Goal: Communication & Community: Answer question/provide support

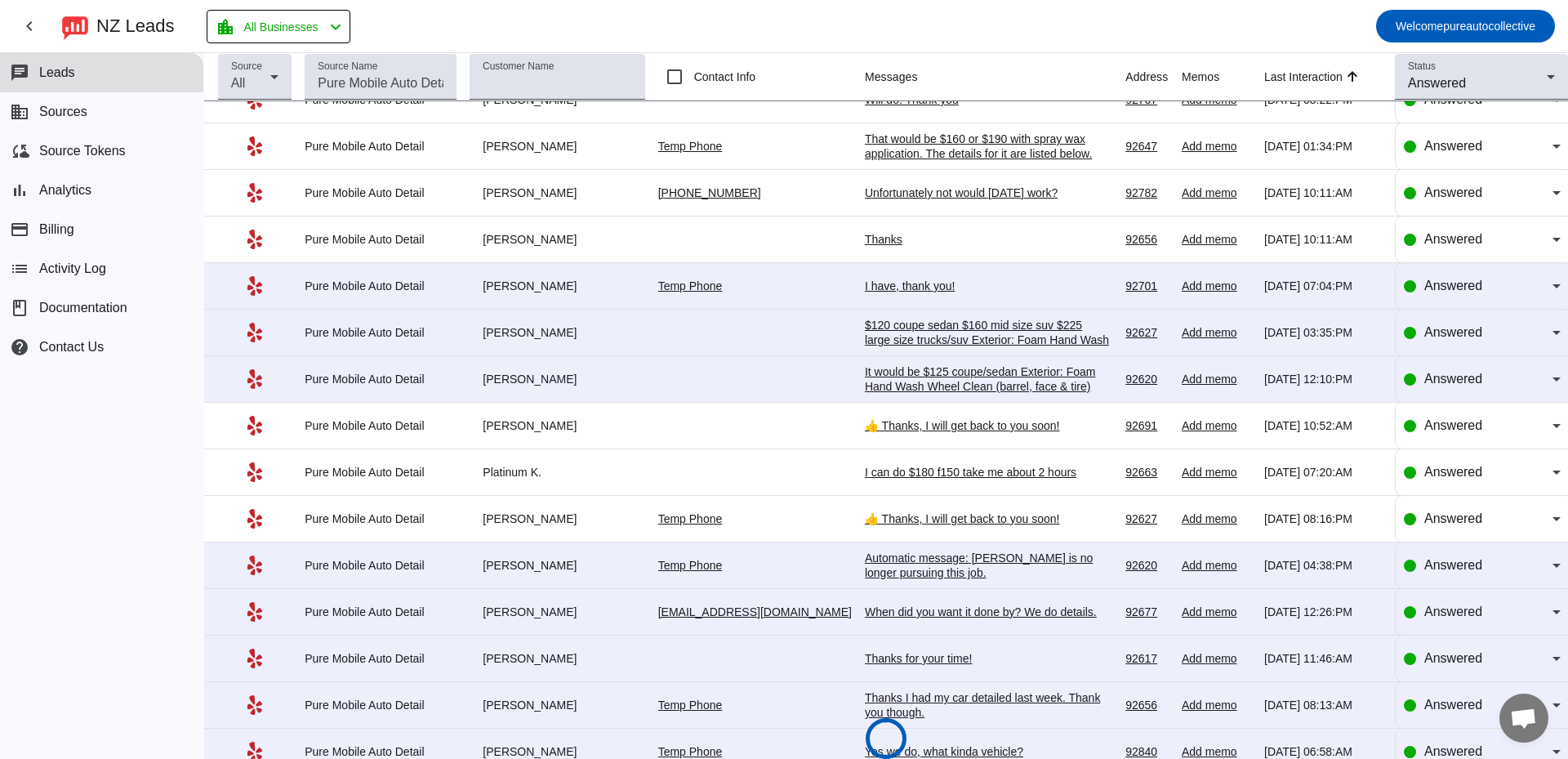
scroll to position [506, 0]
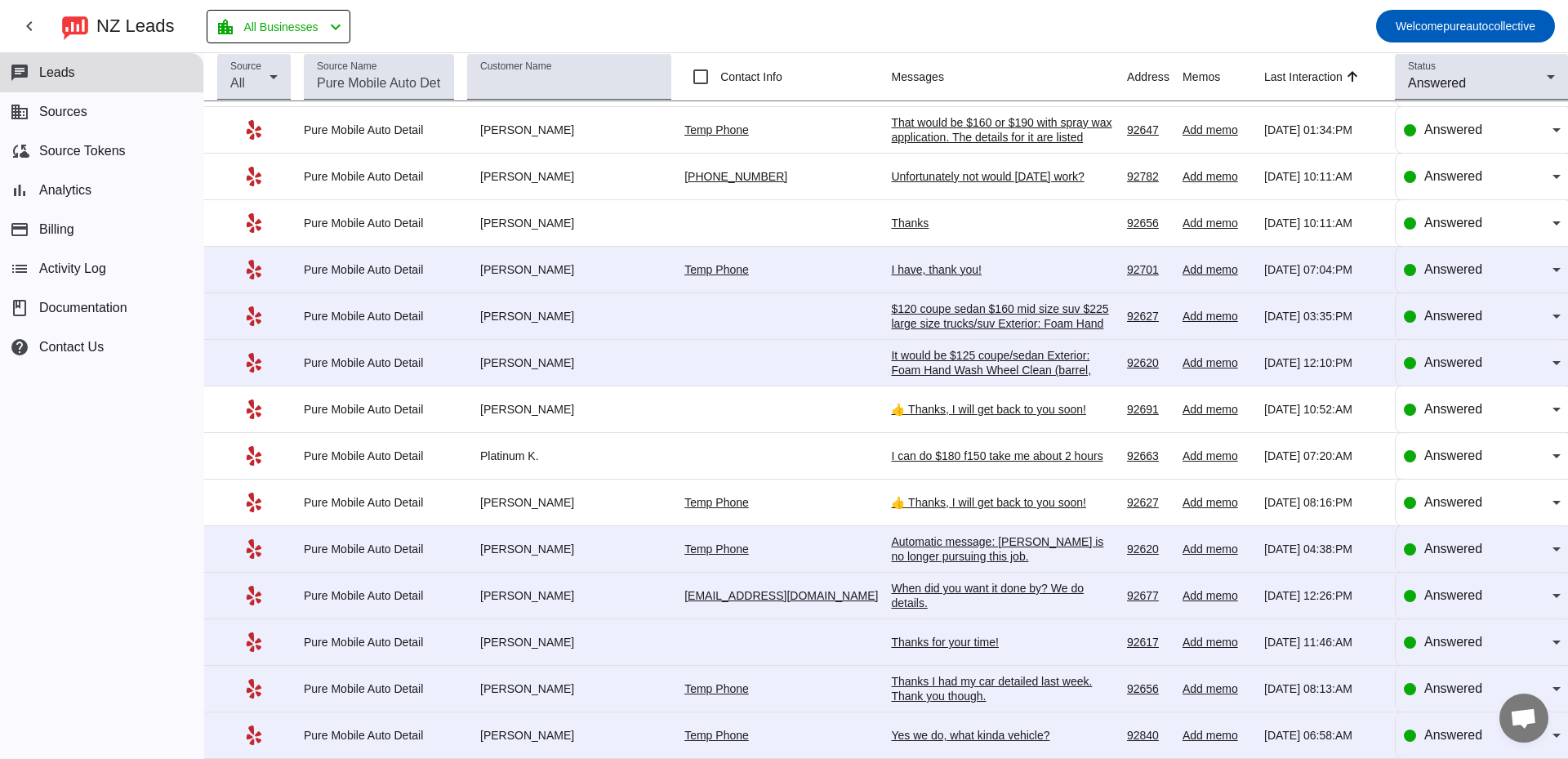
click at [995, 505] on div "👍 Thanks, I will get back to you soon!" at bounding box center [1002, 502] width 223 height 15
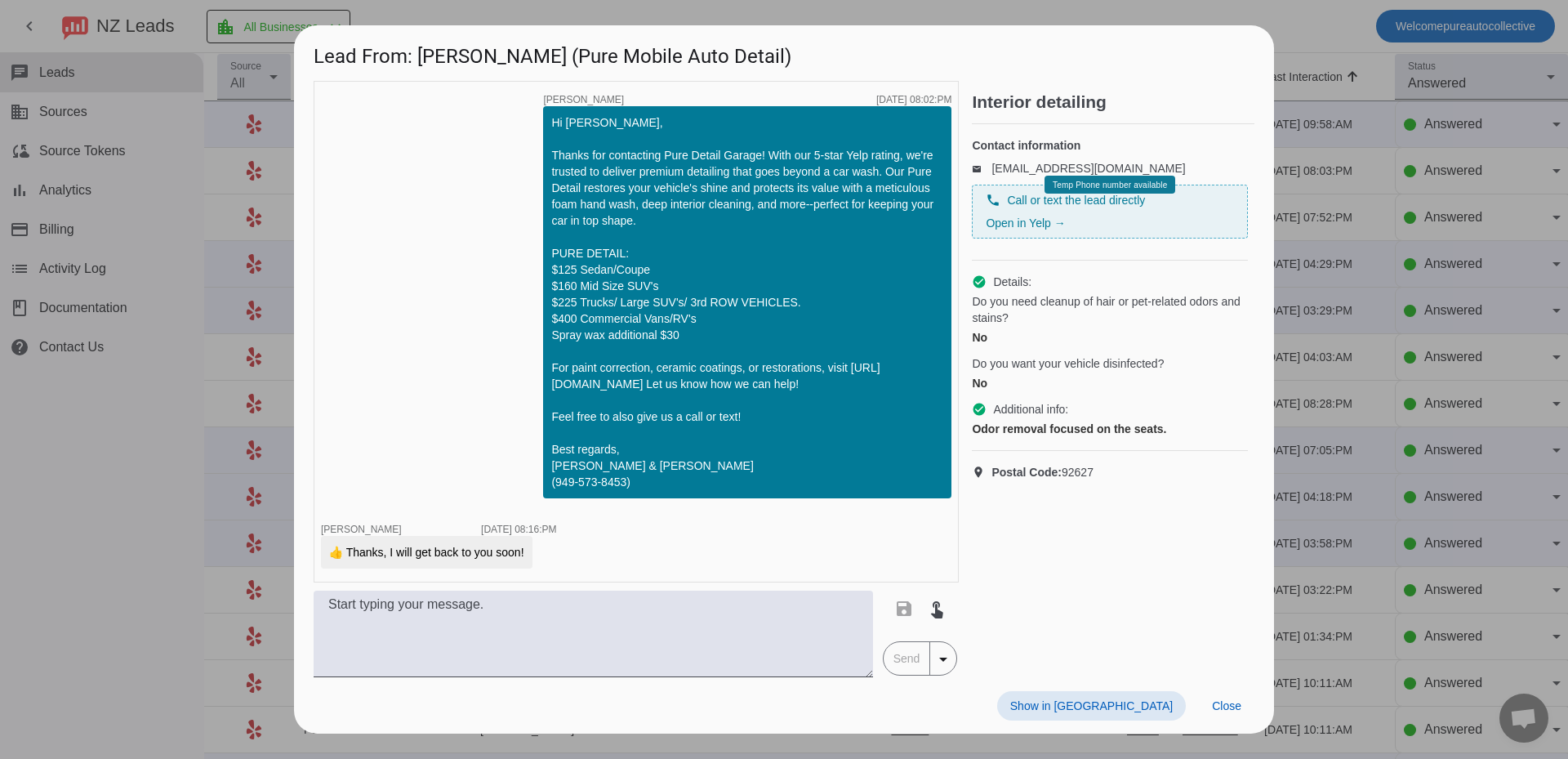
scroll to position [2885, 0]
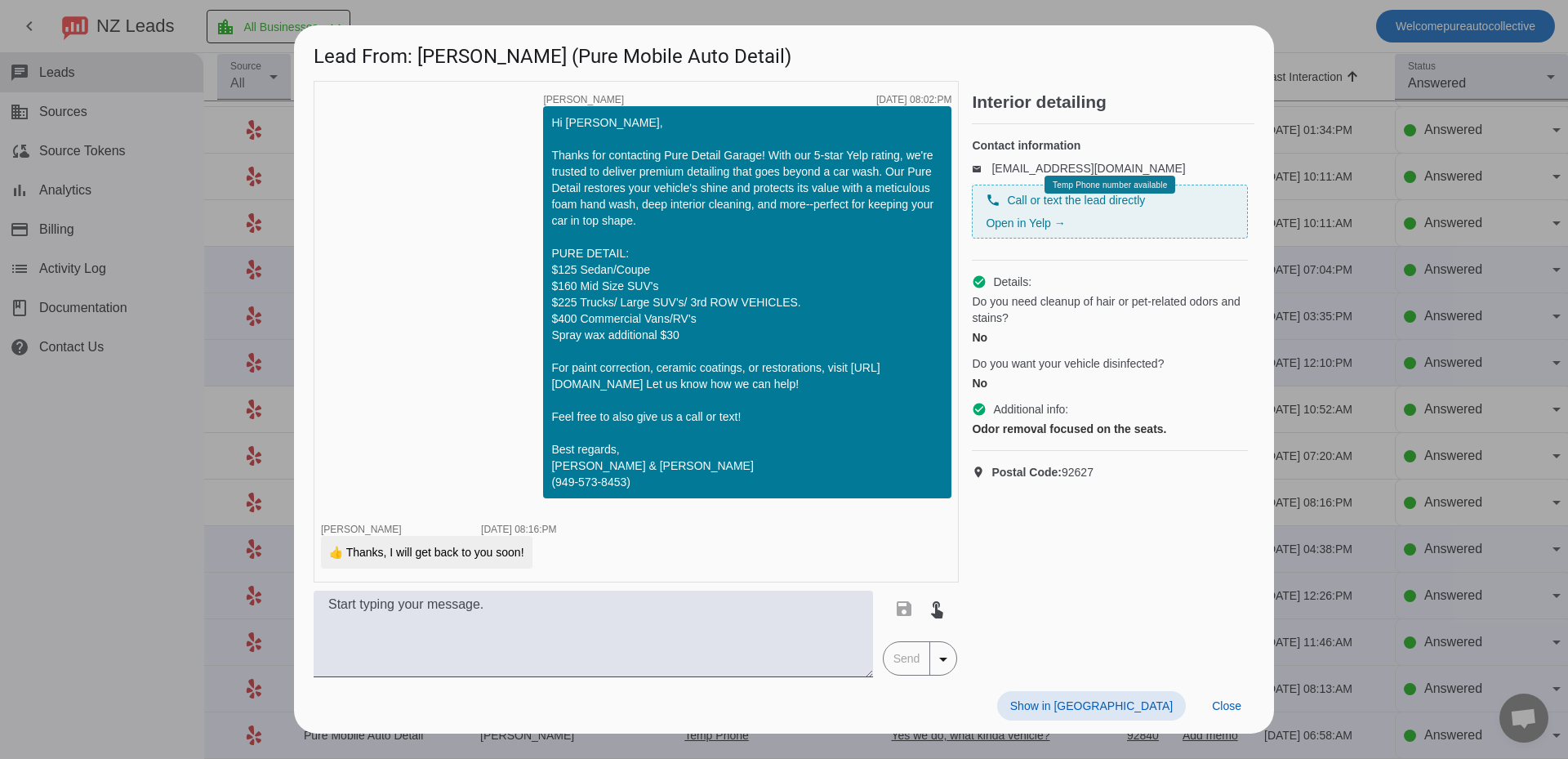
click at [1414, 464] on div at bounding box center [784, 379] width 1568 height 759
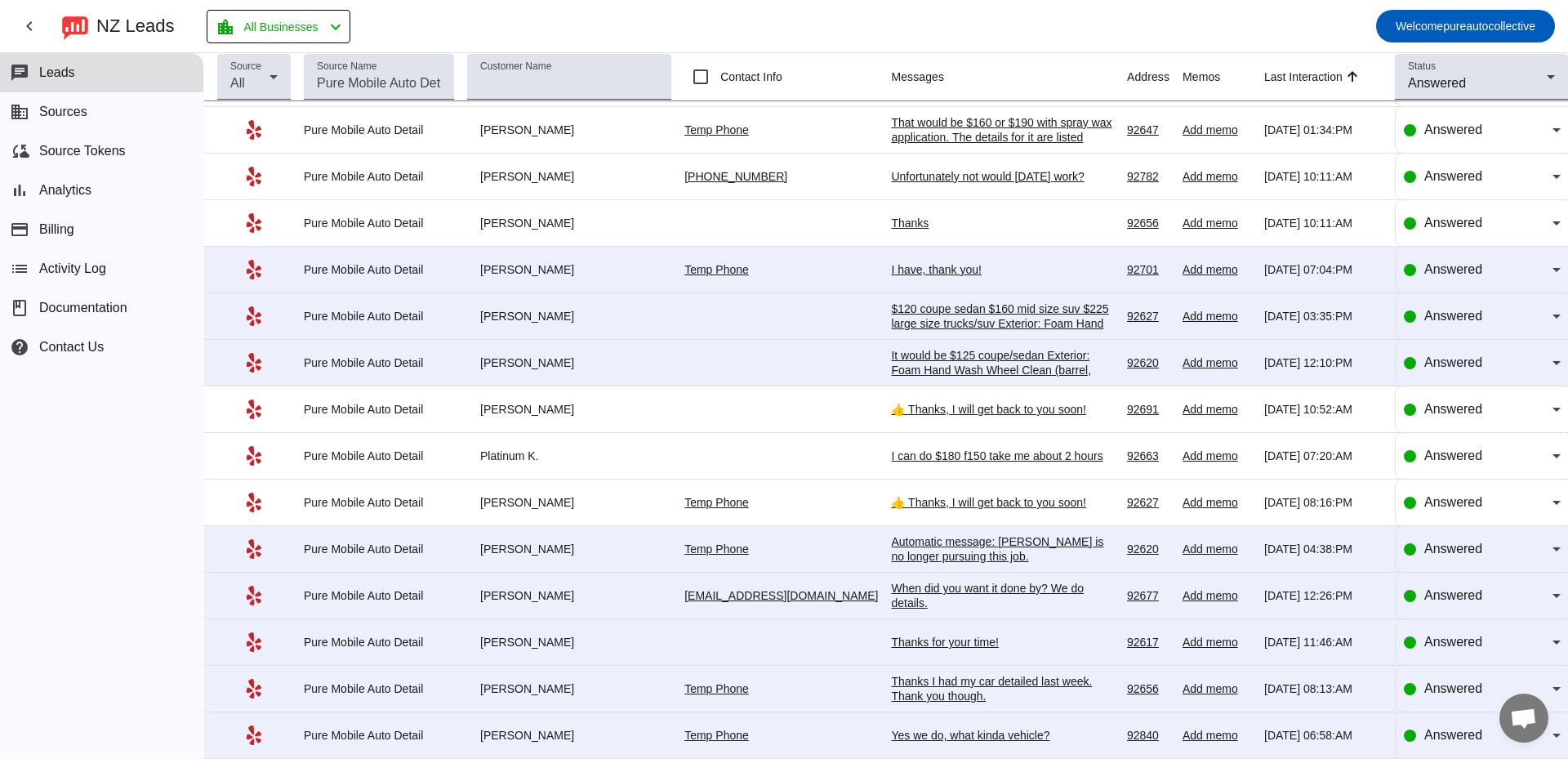
click at [975, 406] on div "👍 Thanks, I will get back to you soon!" at bounding box center [1002, 409] width 223 height 15
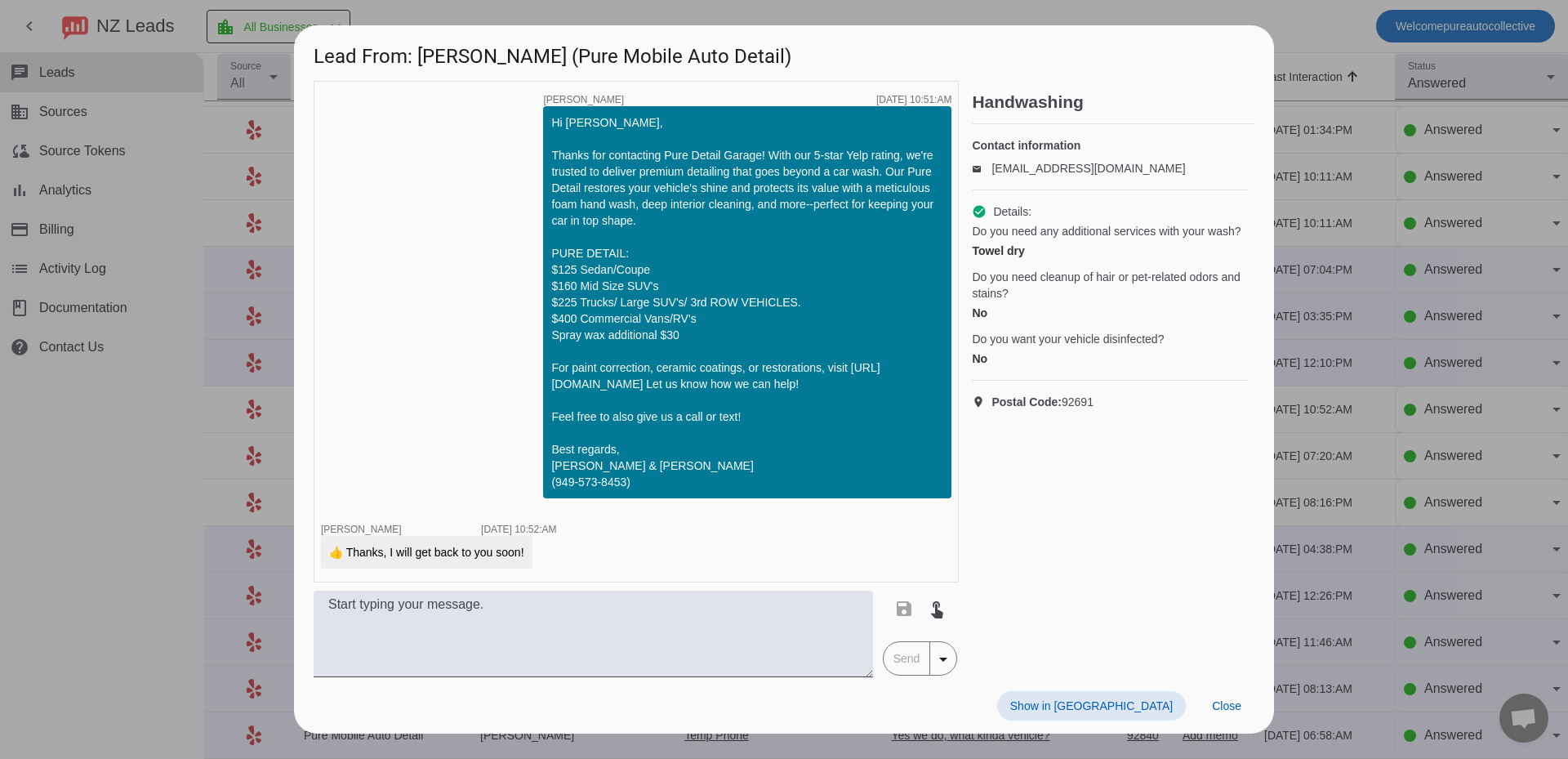
click at [1333, 374] on div at bounding box center [784, 379] width 1568 height 759
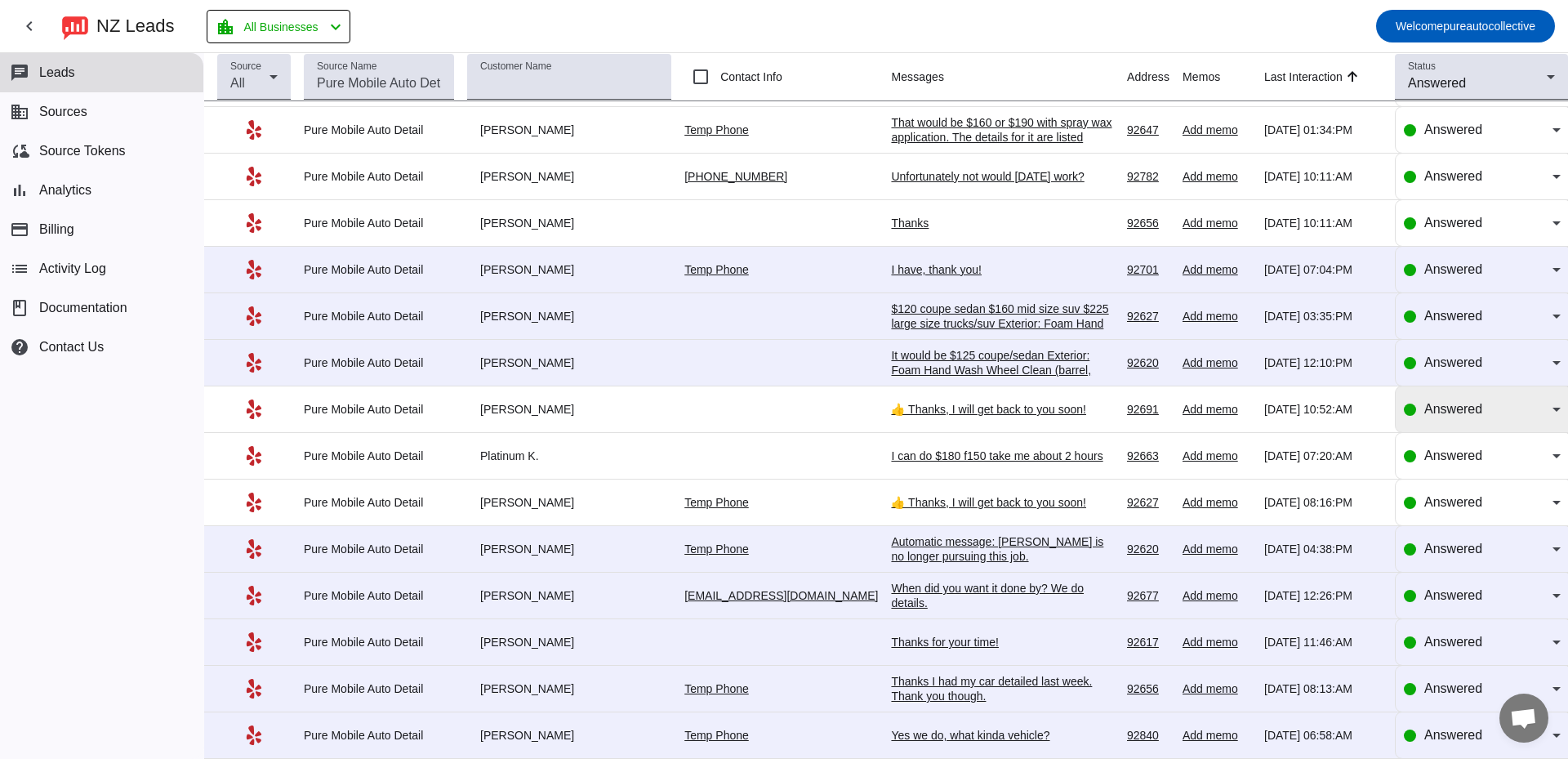
click at [1435, 406] on span "Answered" at bounding box center [1452, 409] width 58 height 14
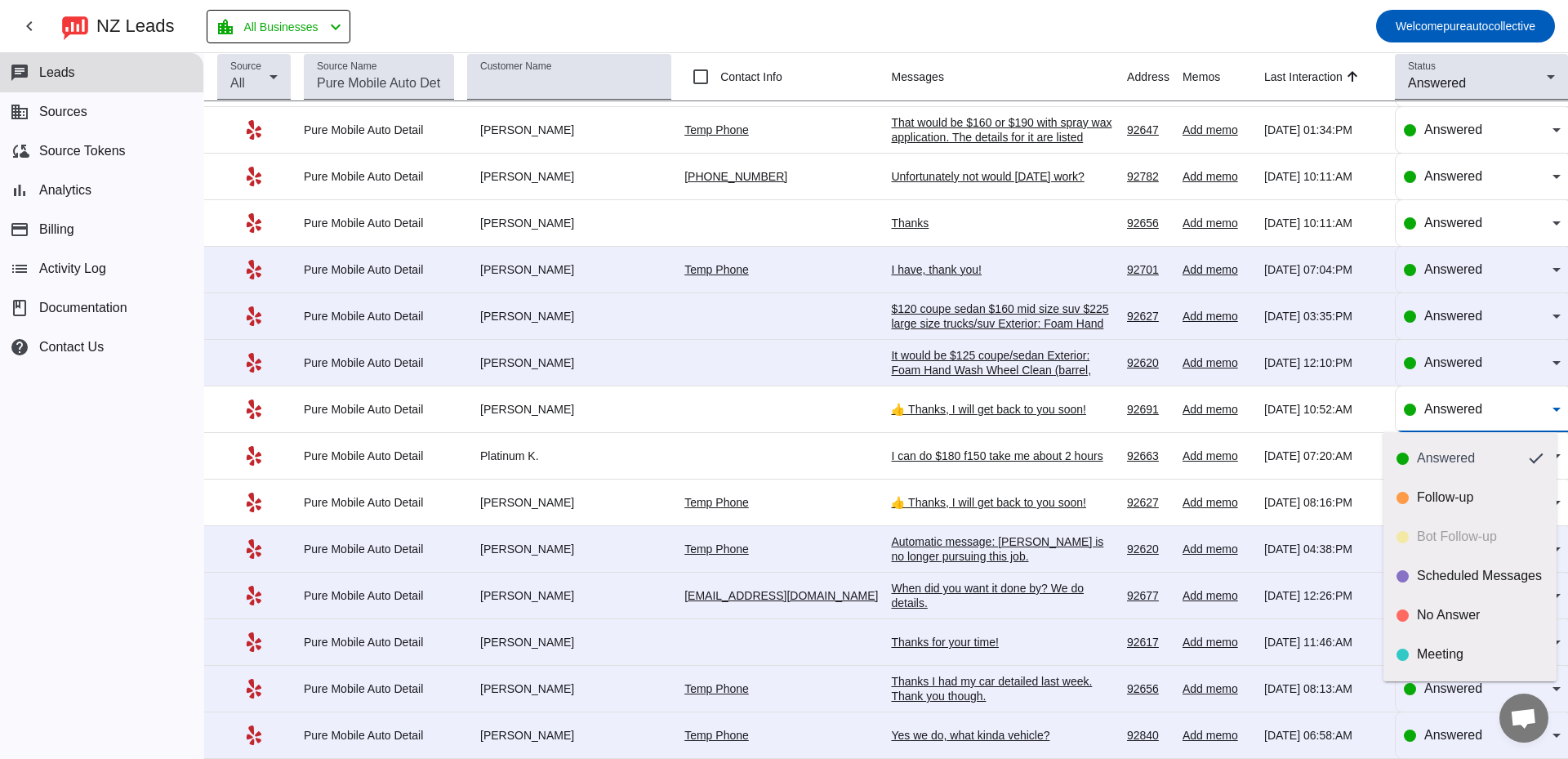
click at [1434, 406] on div at bounding box center [784, 379] width 1568 height 759
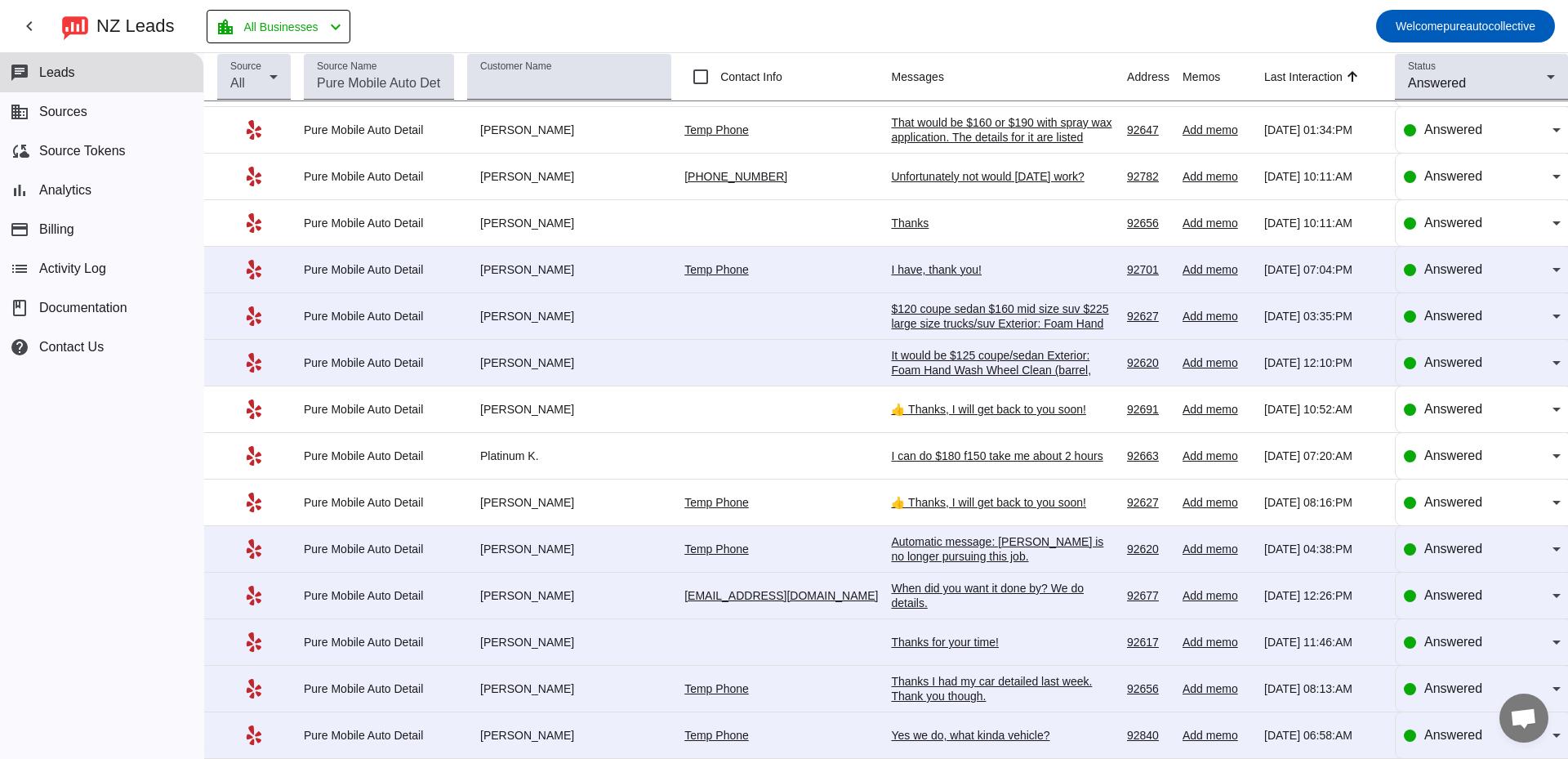
click at [947, 414] on div "👍 Thanks, I will get back to you soon!" at bounding box center [1002, 409] width 223 height 15
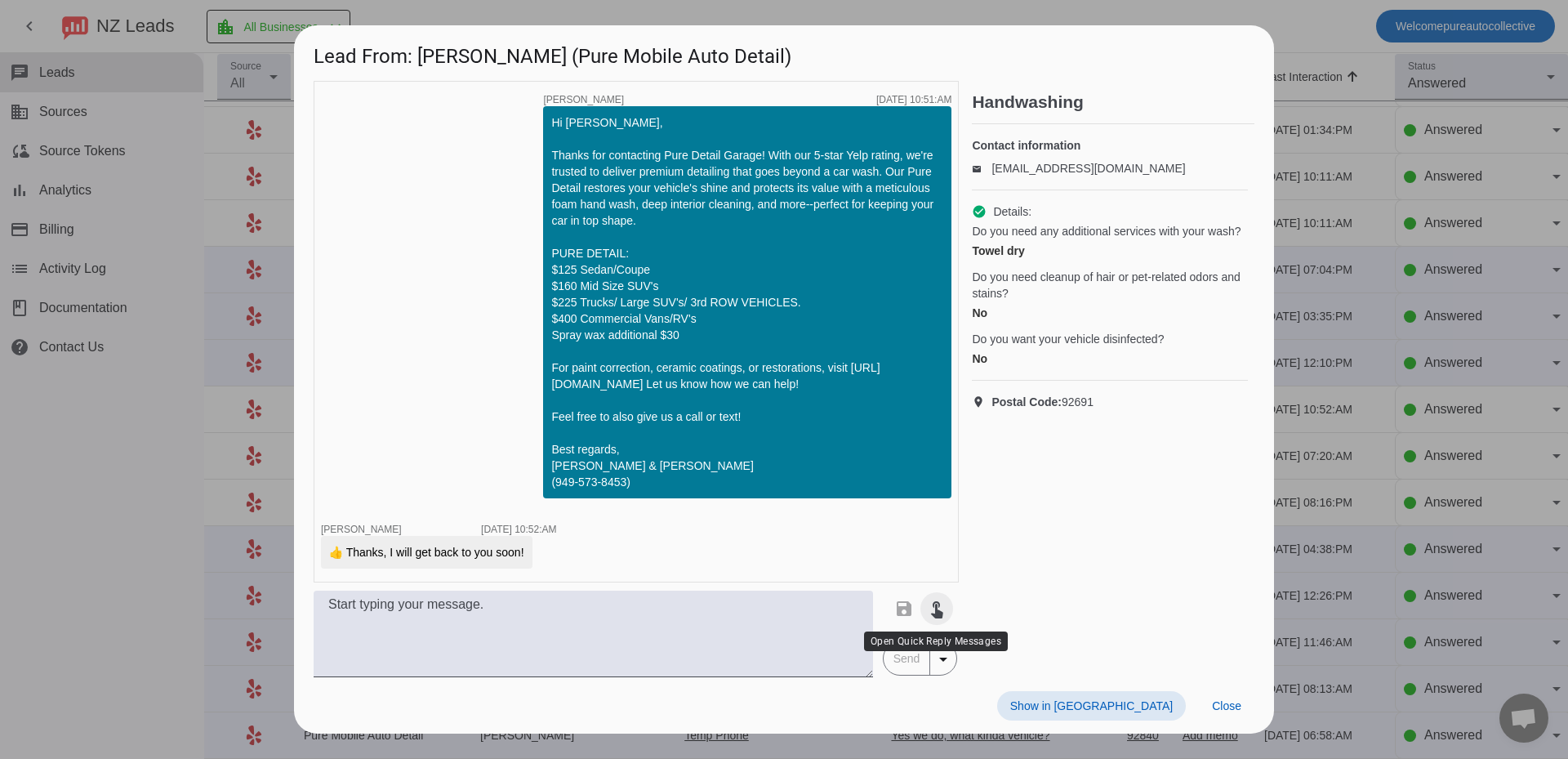
click at [941, 602] on mat-icon "touch_app" at bounding box center [937, 609] width 20 height 20
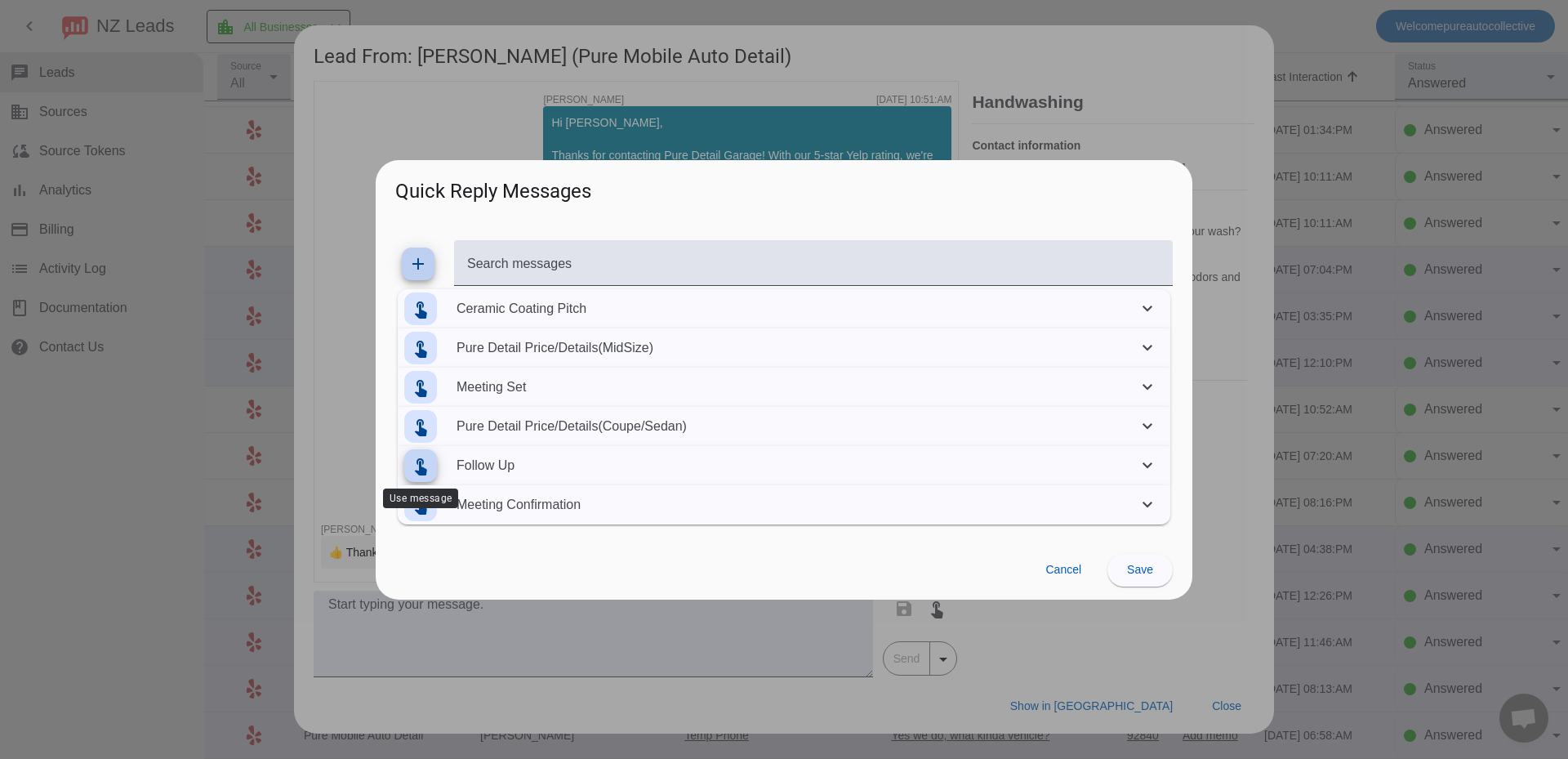
click at [422, 468] on mat-icon "touch_app" at bounding box center [421, 465] width 20 height 20
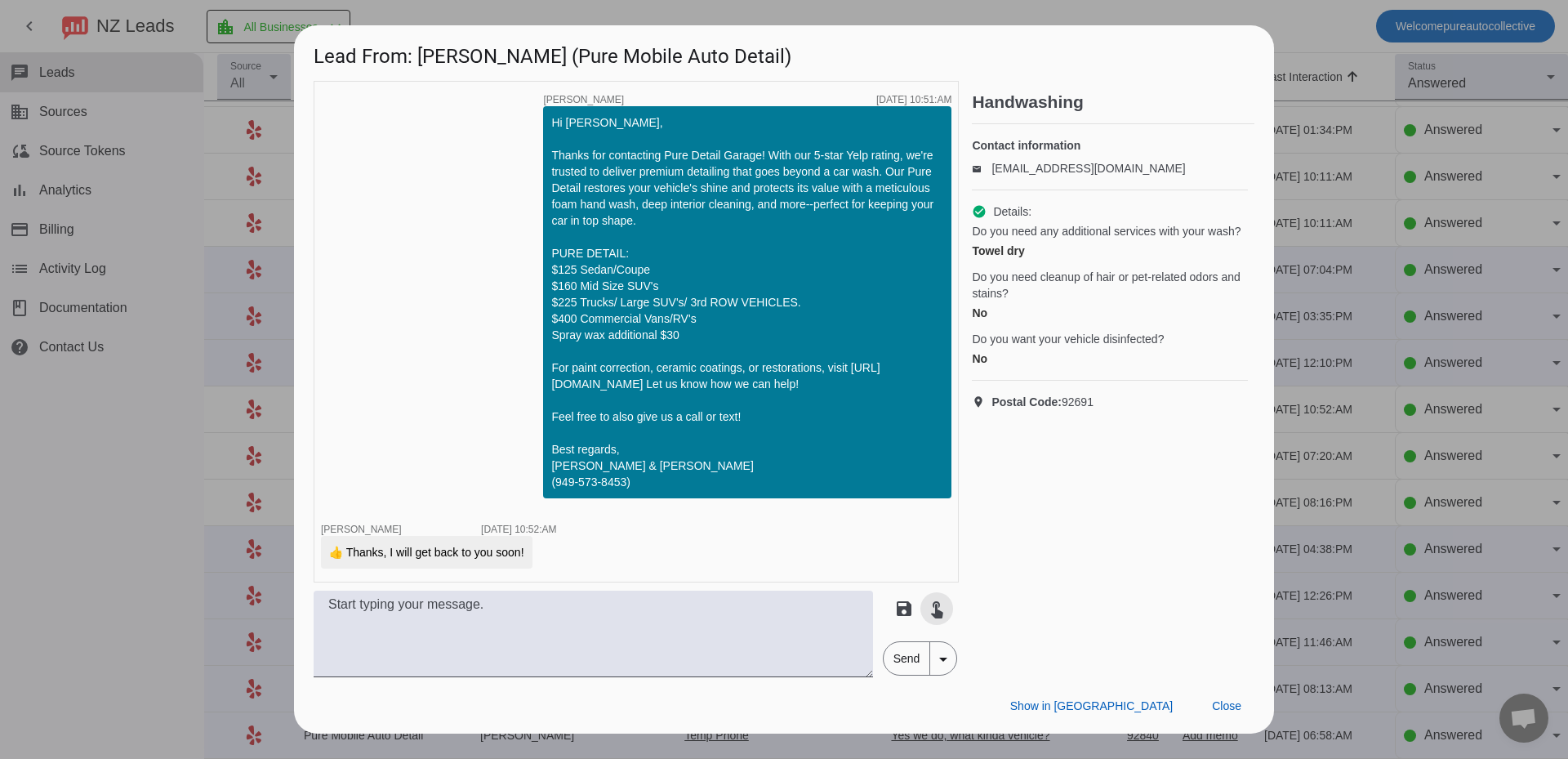
type textarea "Hey, just checking in to see if you still are in need of a detail? We are final…"
click at [892, 662] on span "Send" at bounding box center [906, 658] width 46 height 33
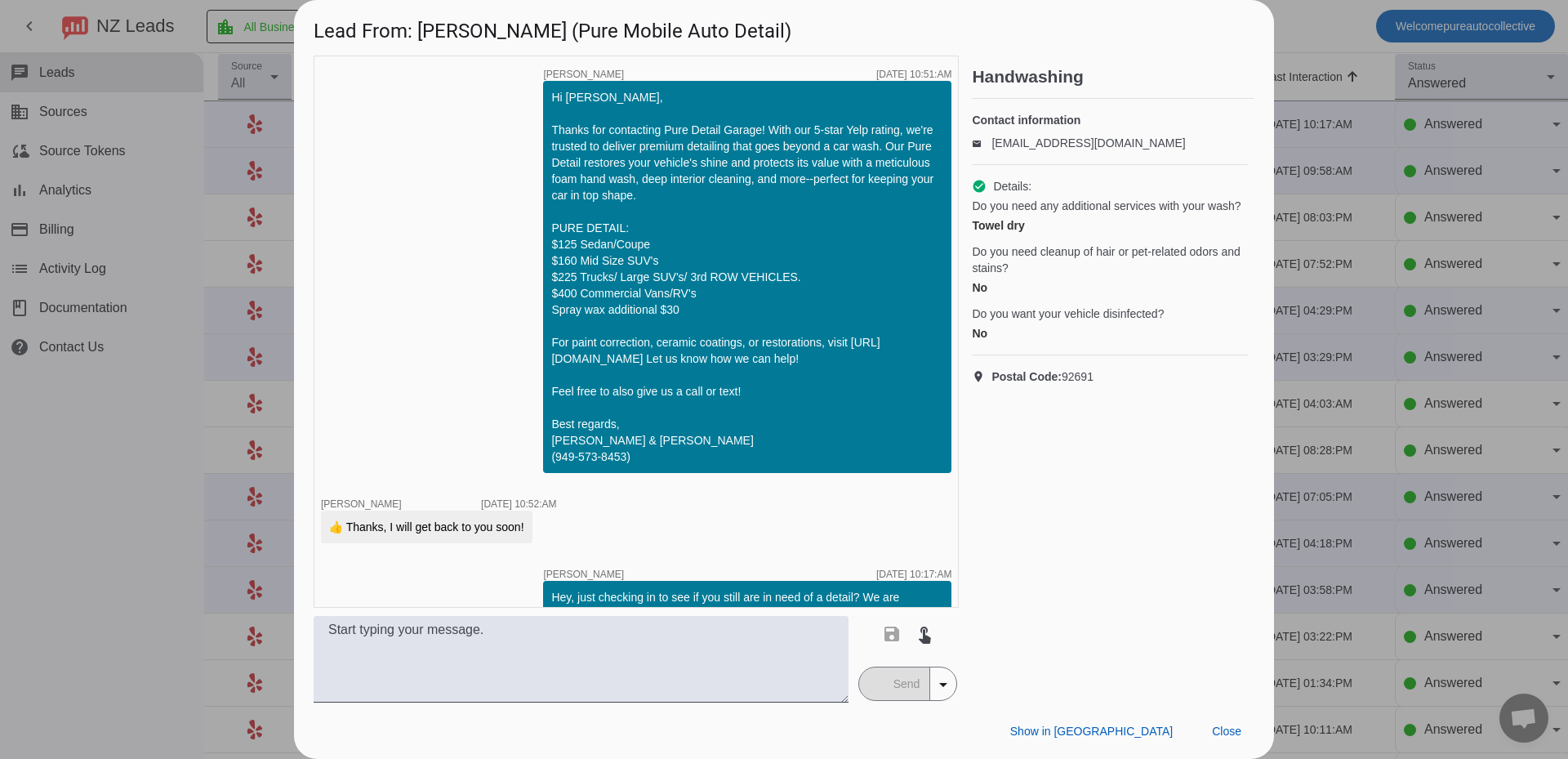
scroll to position [36, 0]
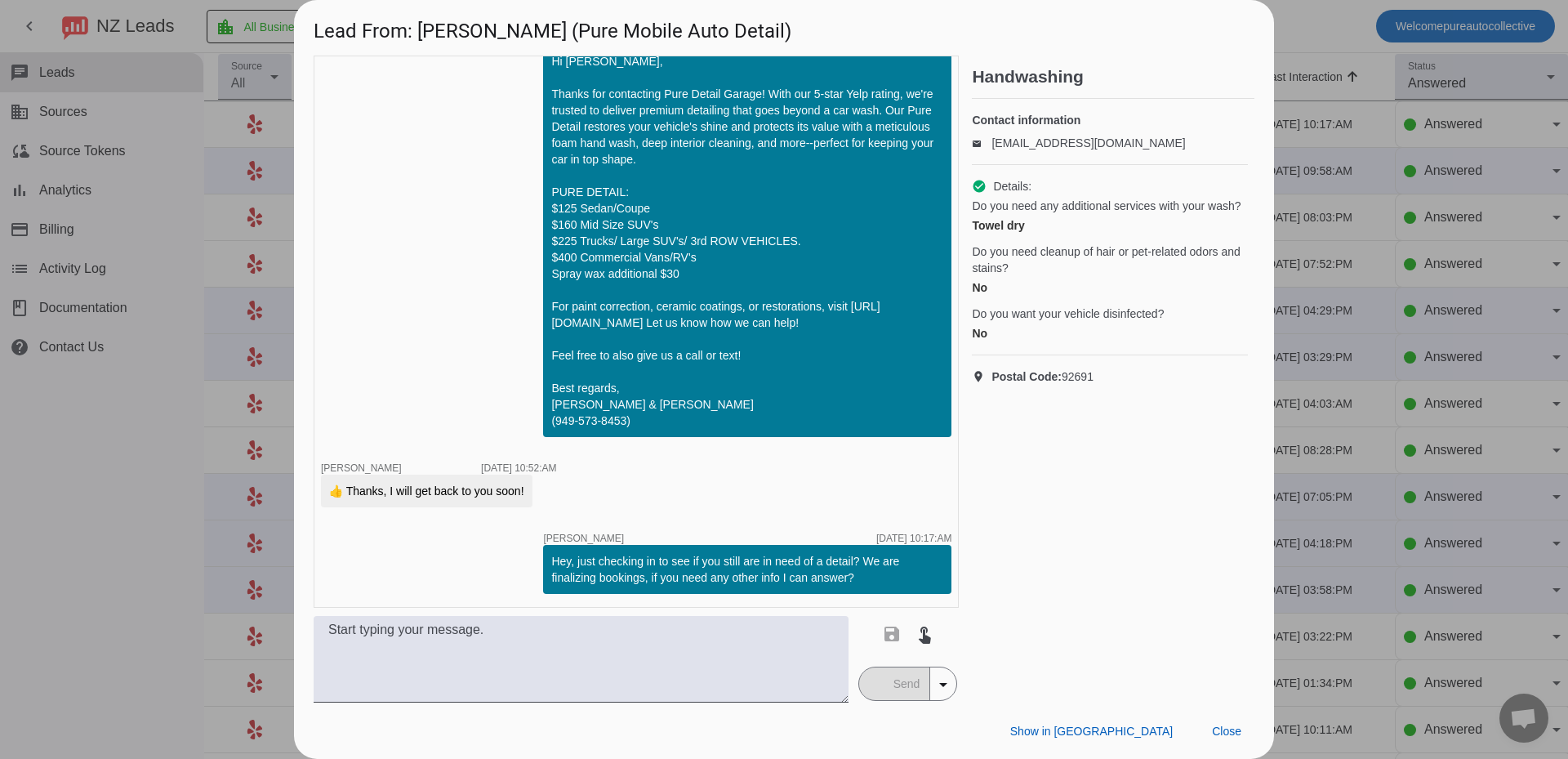
click at [1357, 480] on div at bounding box center [784, 379] width 1568 height 759
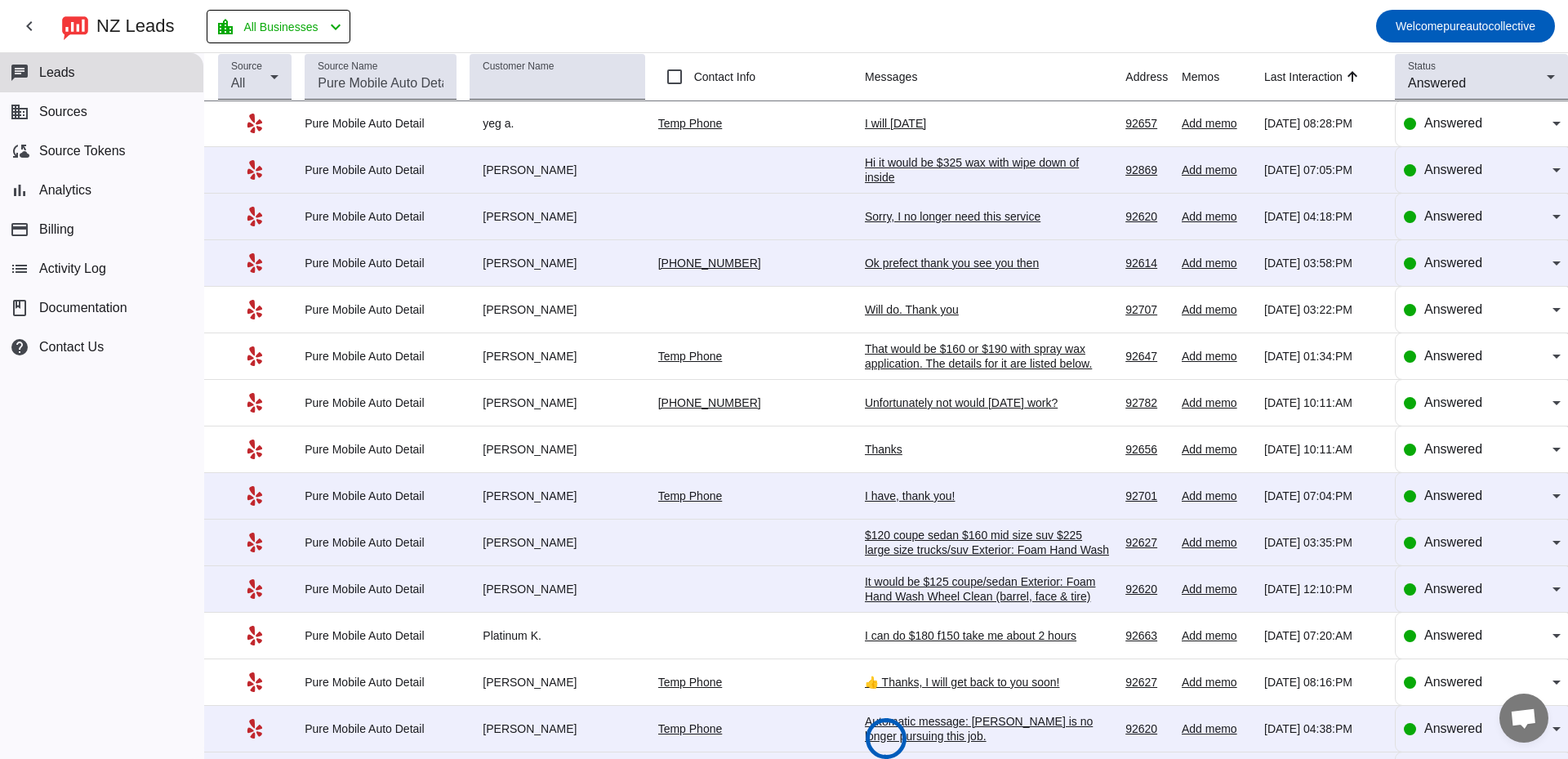
scroll to position [506, 0]
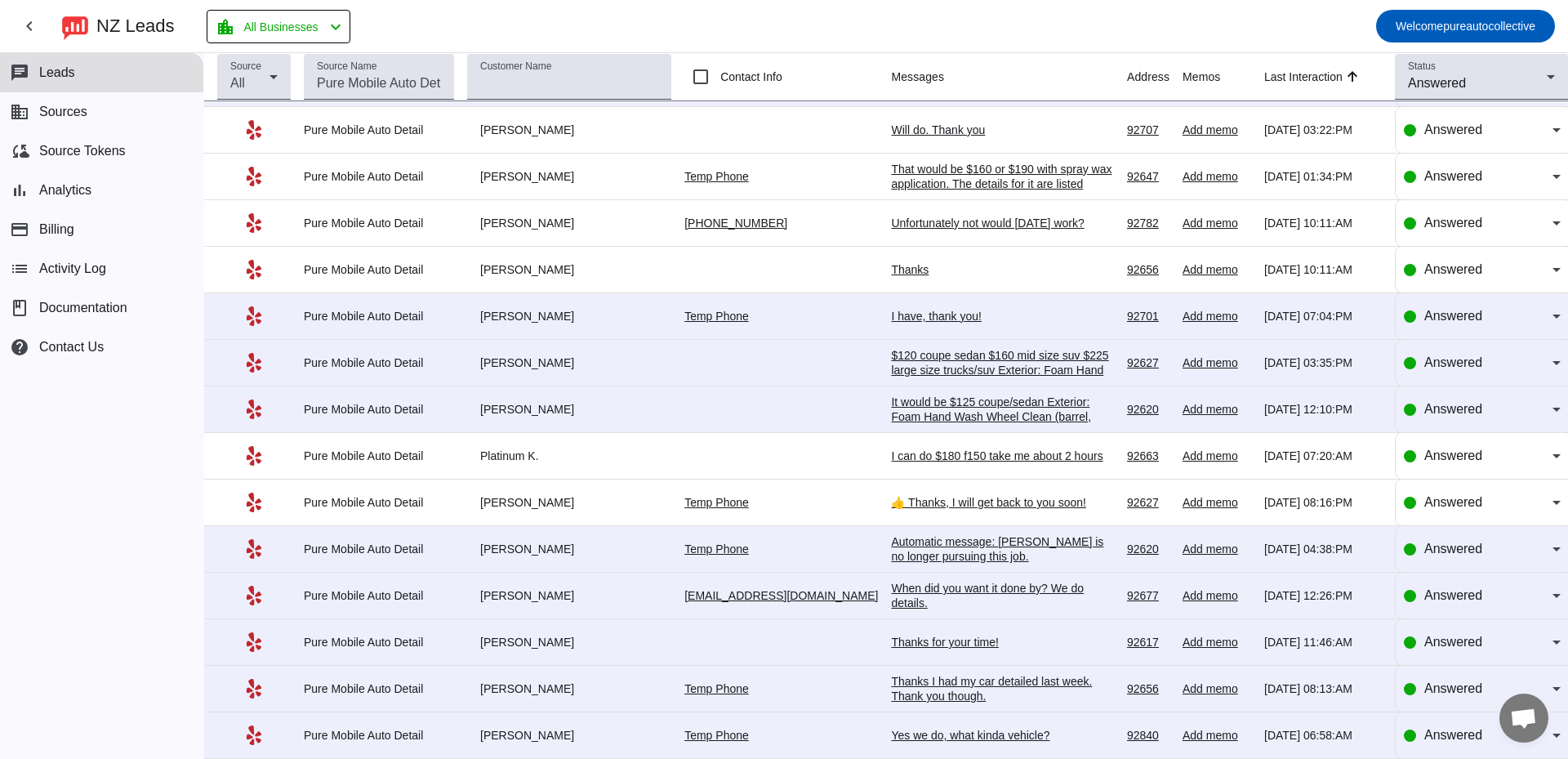
click at [919, 502] on div "👍 Thanks, I will get back to you soon!" at bounding box center [1002, 502] width 223 height 15
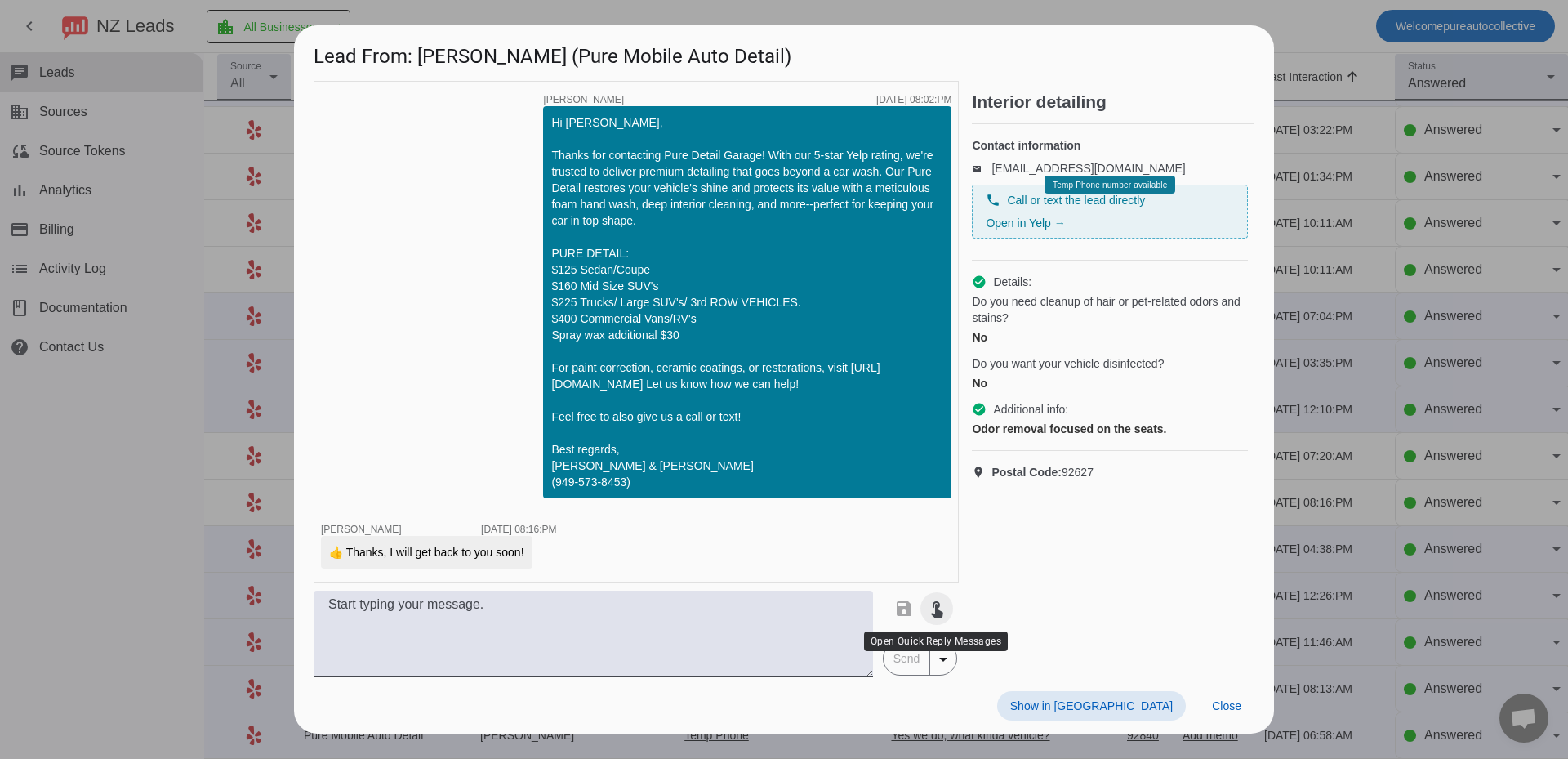
click at [945, 619] on span at bounding box center [937, 609] width 39 height 39
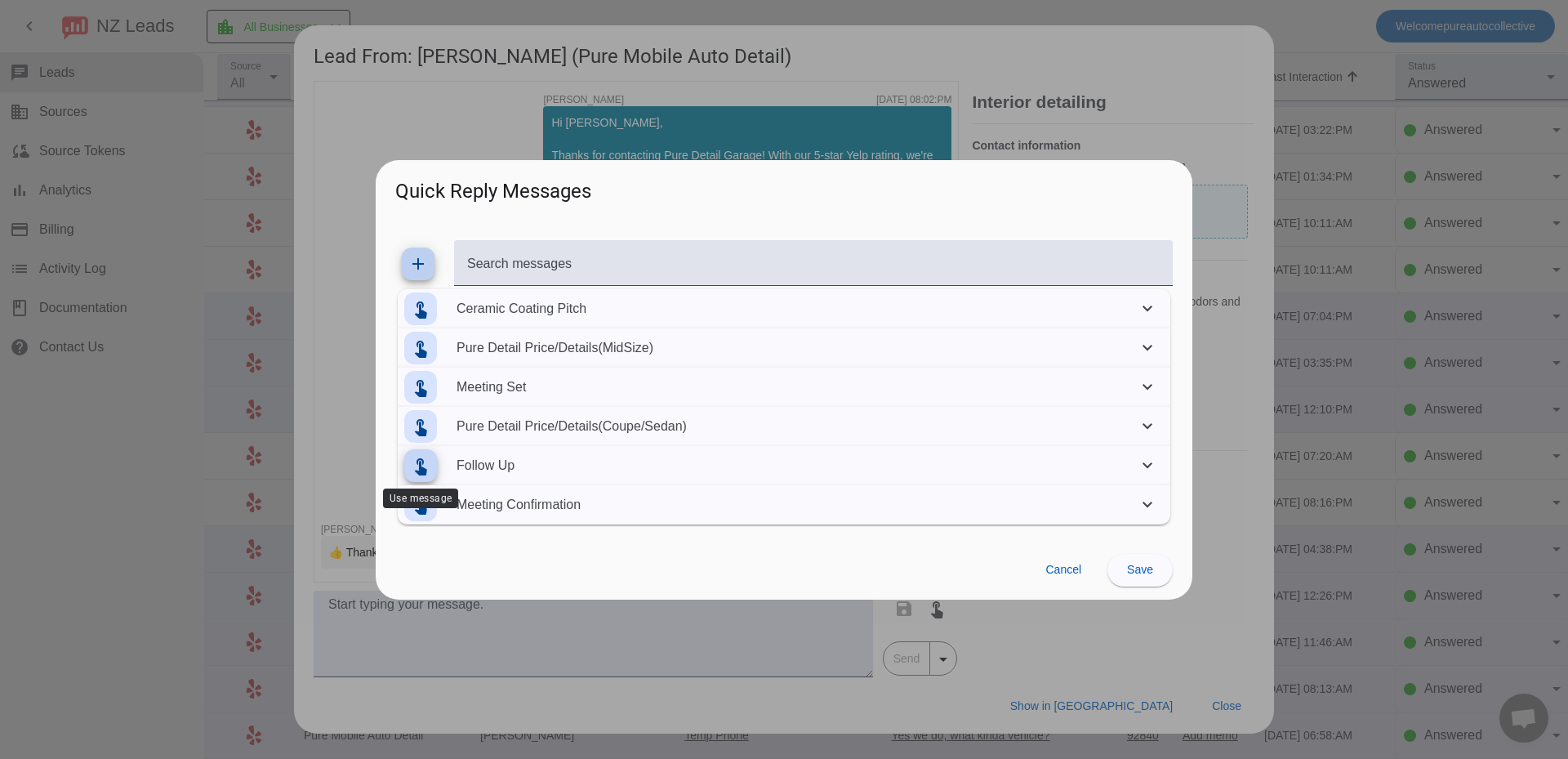
click at [418, 469] on mat-icon "touch_app" at bounding box center [421, 465] width 20 height 20
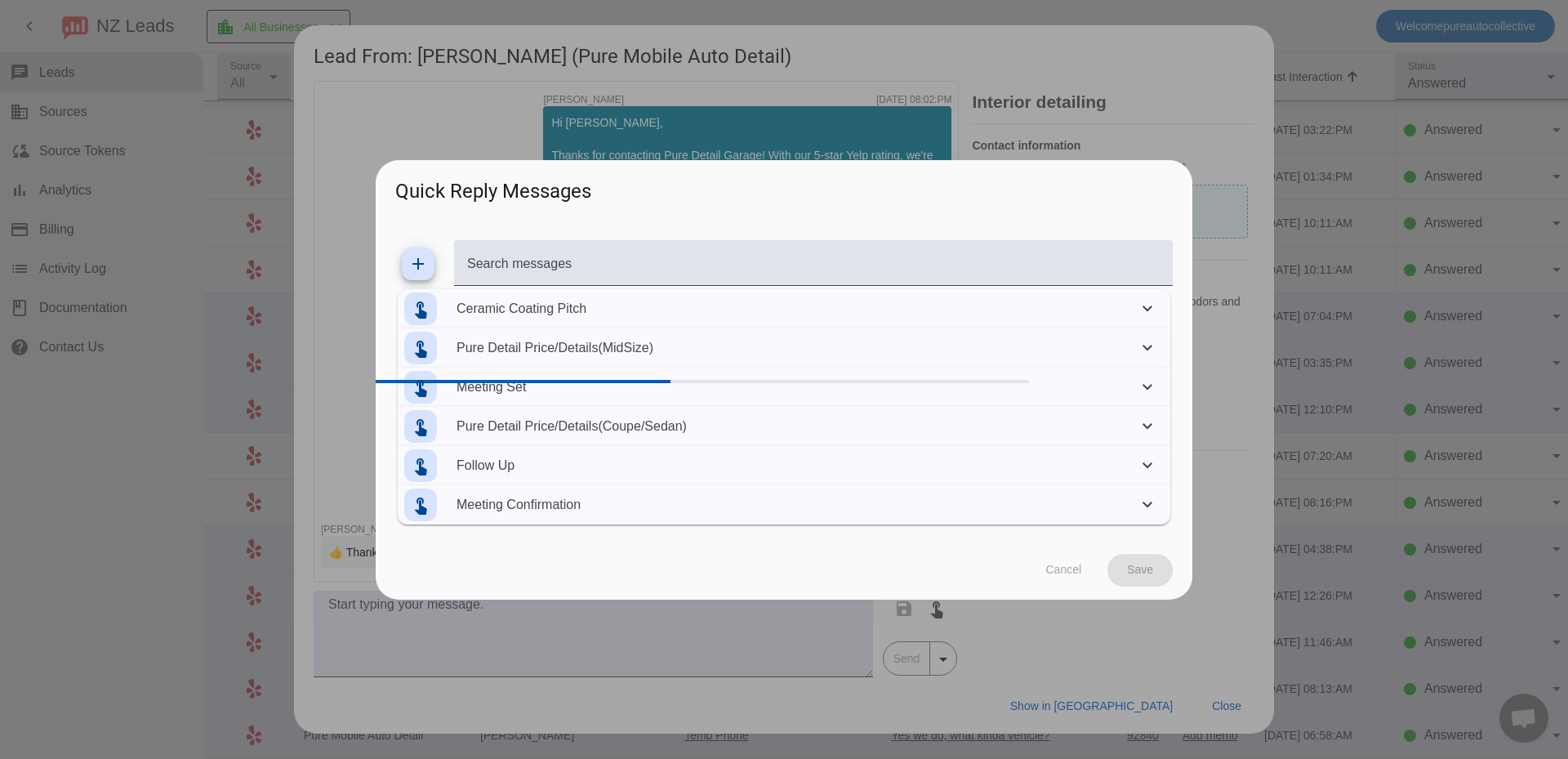
type textarea "Hey, just checking in to see if you still are in need of a detail? We are final…"
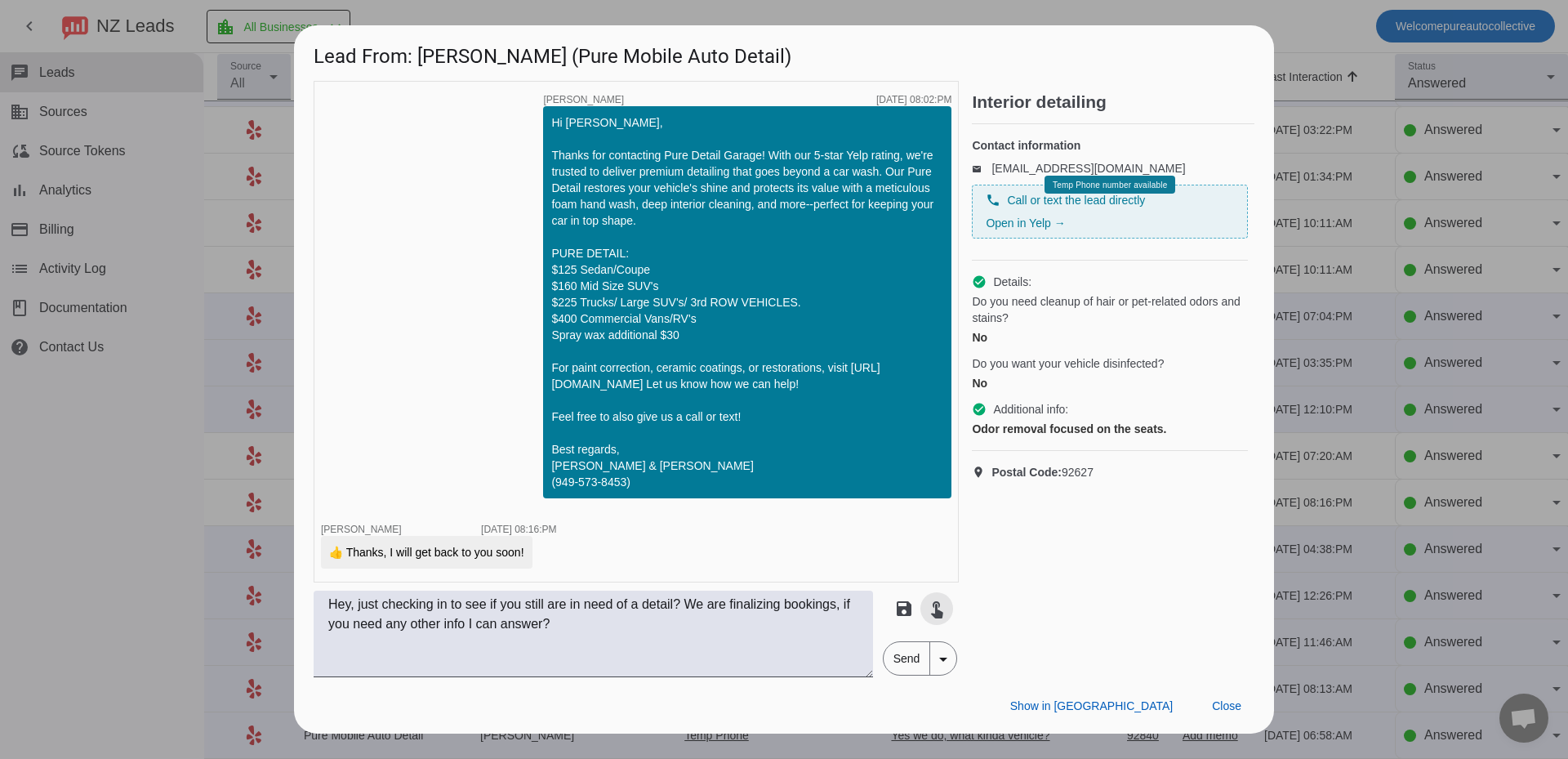
click at [901, 662] on span "Send" at bounding box center [906, 658] width 46 height 33
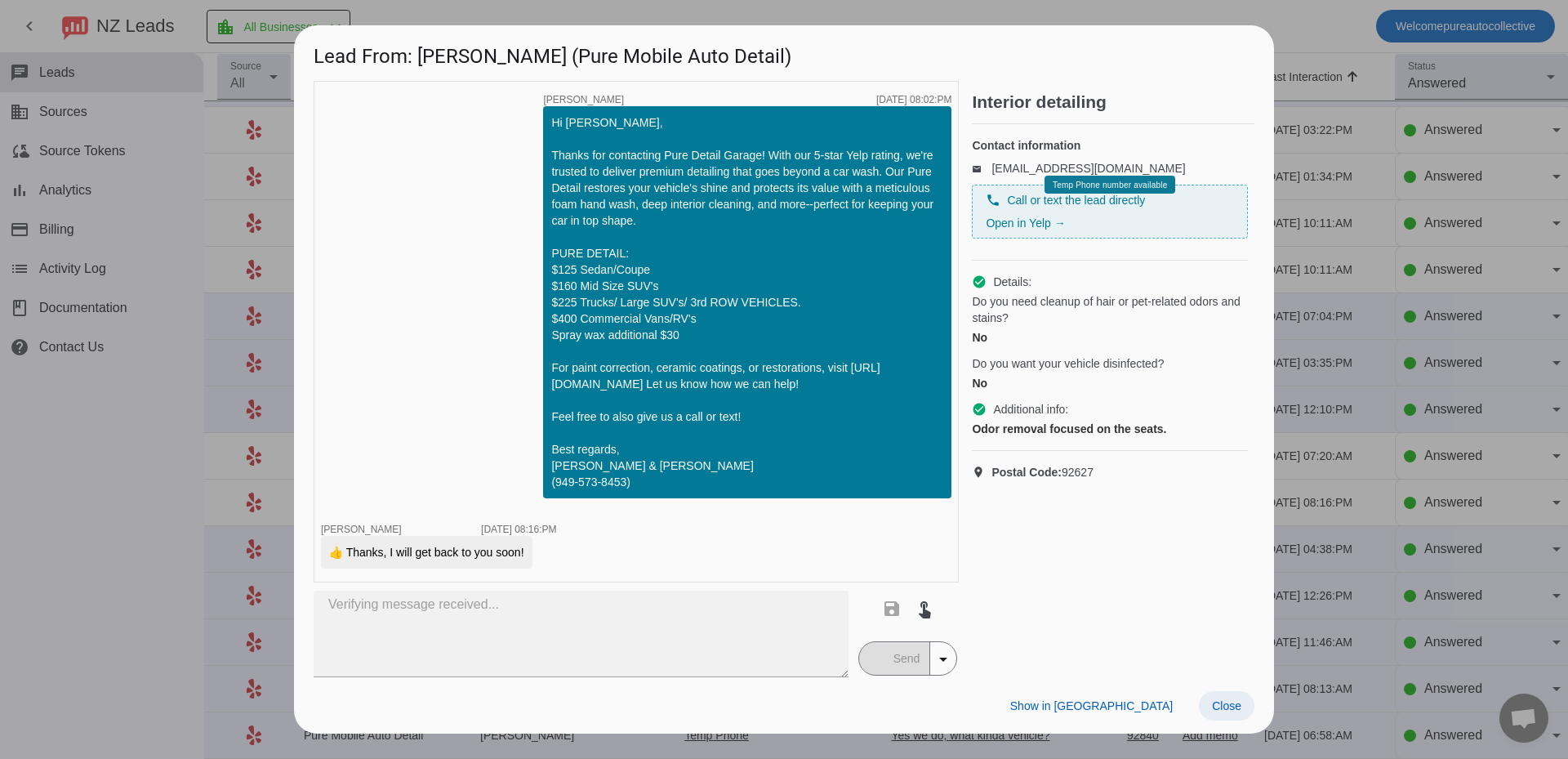
click at [1231, 698] on span at bounding box center [1226, 706] width 55 height 29
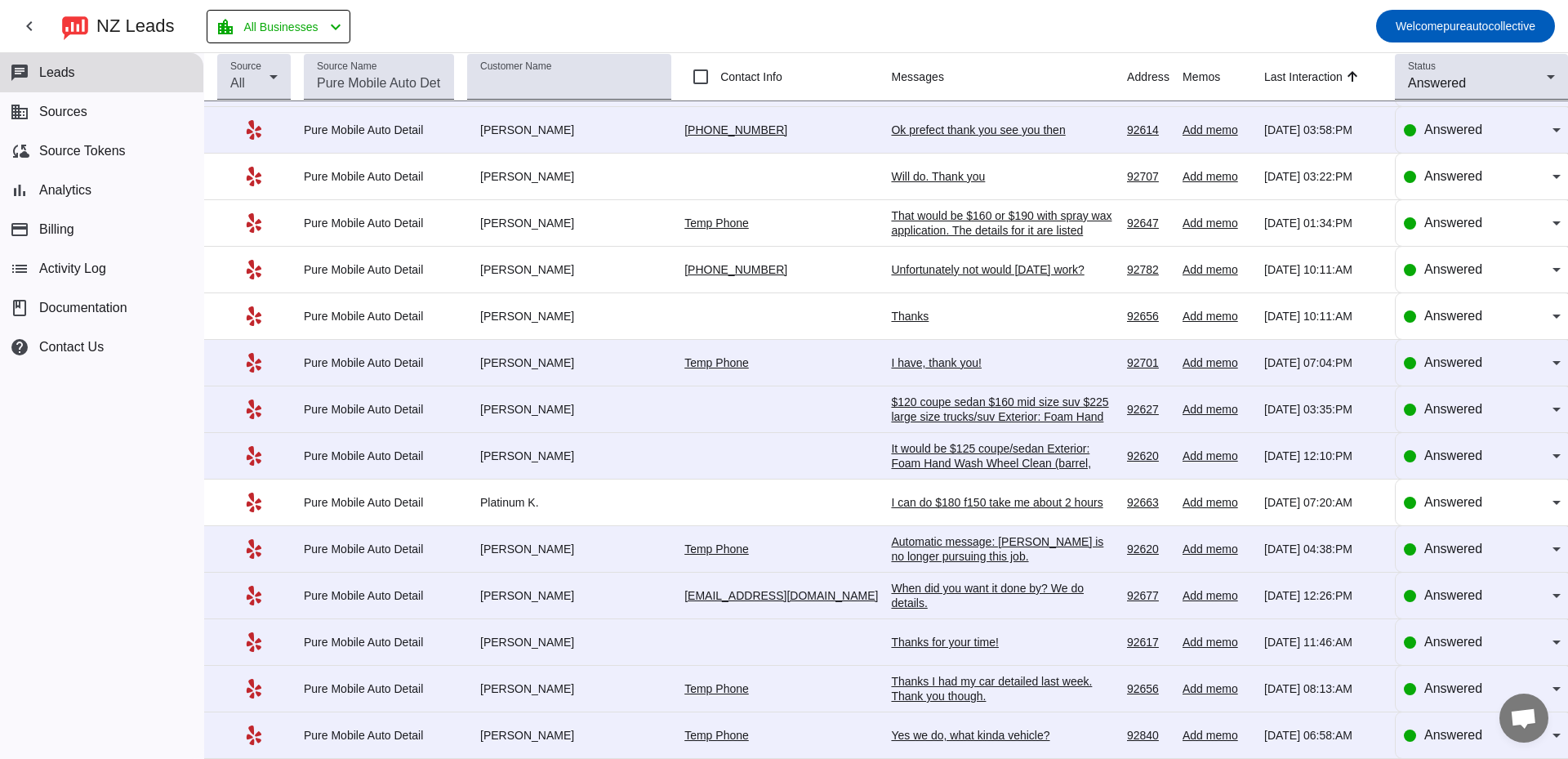
click at [980, 462] on div "It would be $125 coupe/sedan Exterior: Foam Hand Wash Wheel Clean (barrel, face…" at bounding box center [1002, 493] width 223 height 103
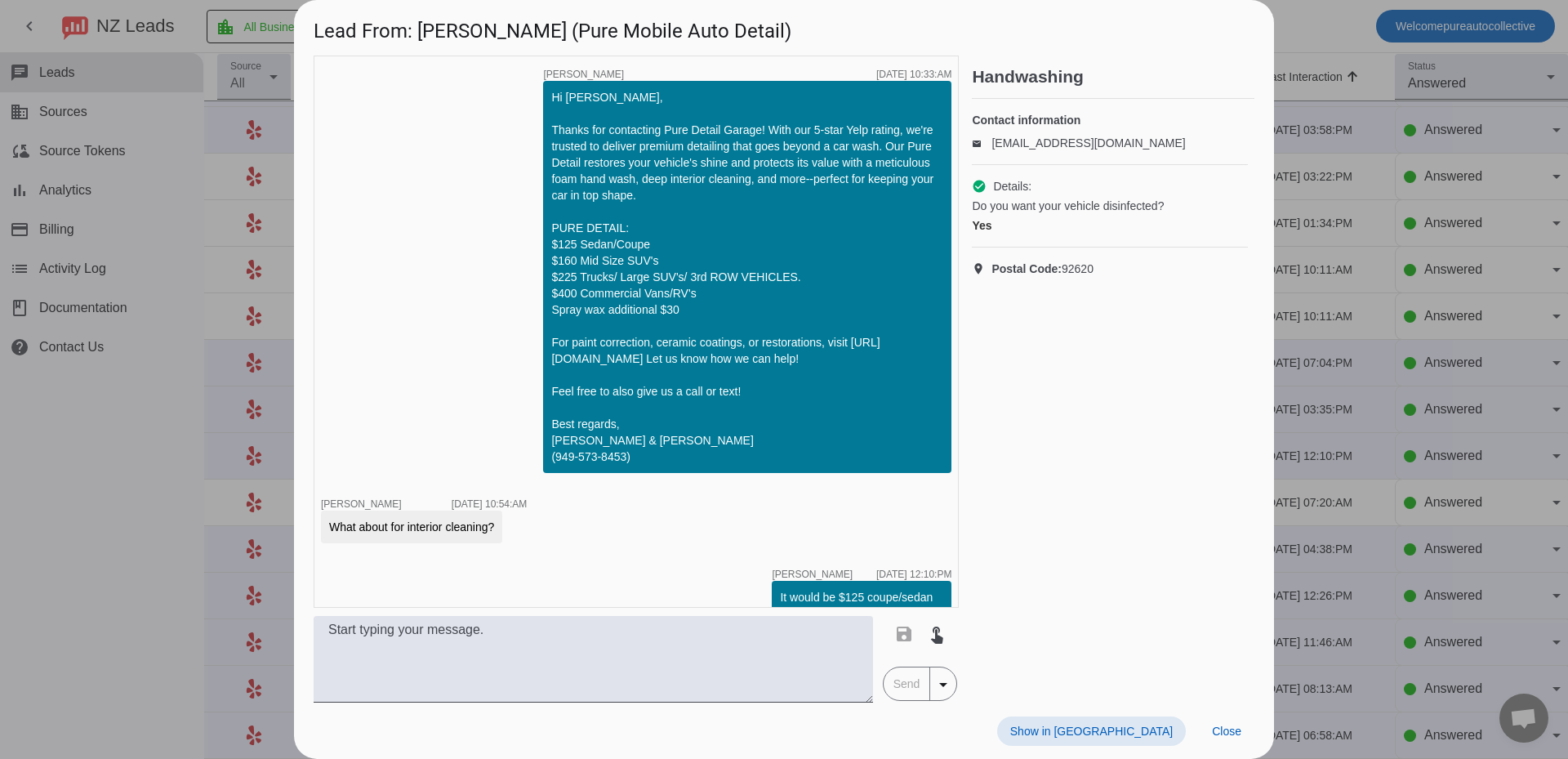
scroll to position [232, 0]
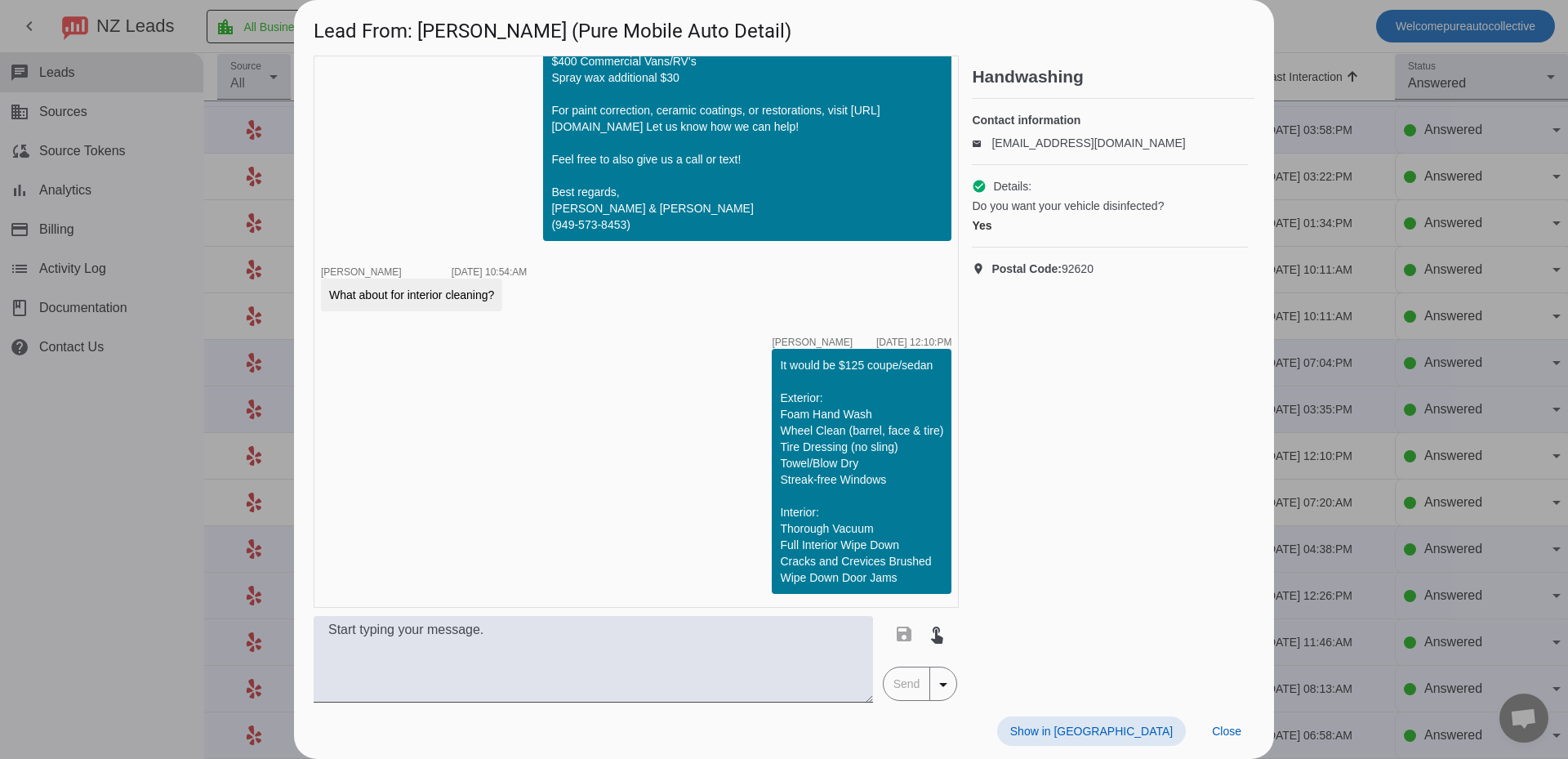
click at [1339, 433] on div at bounding box center [784, 379] width 1568 height 759
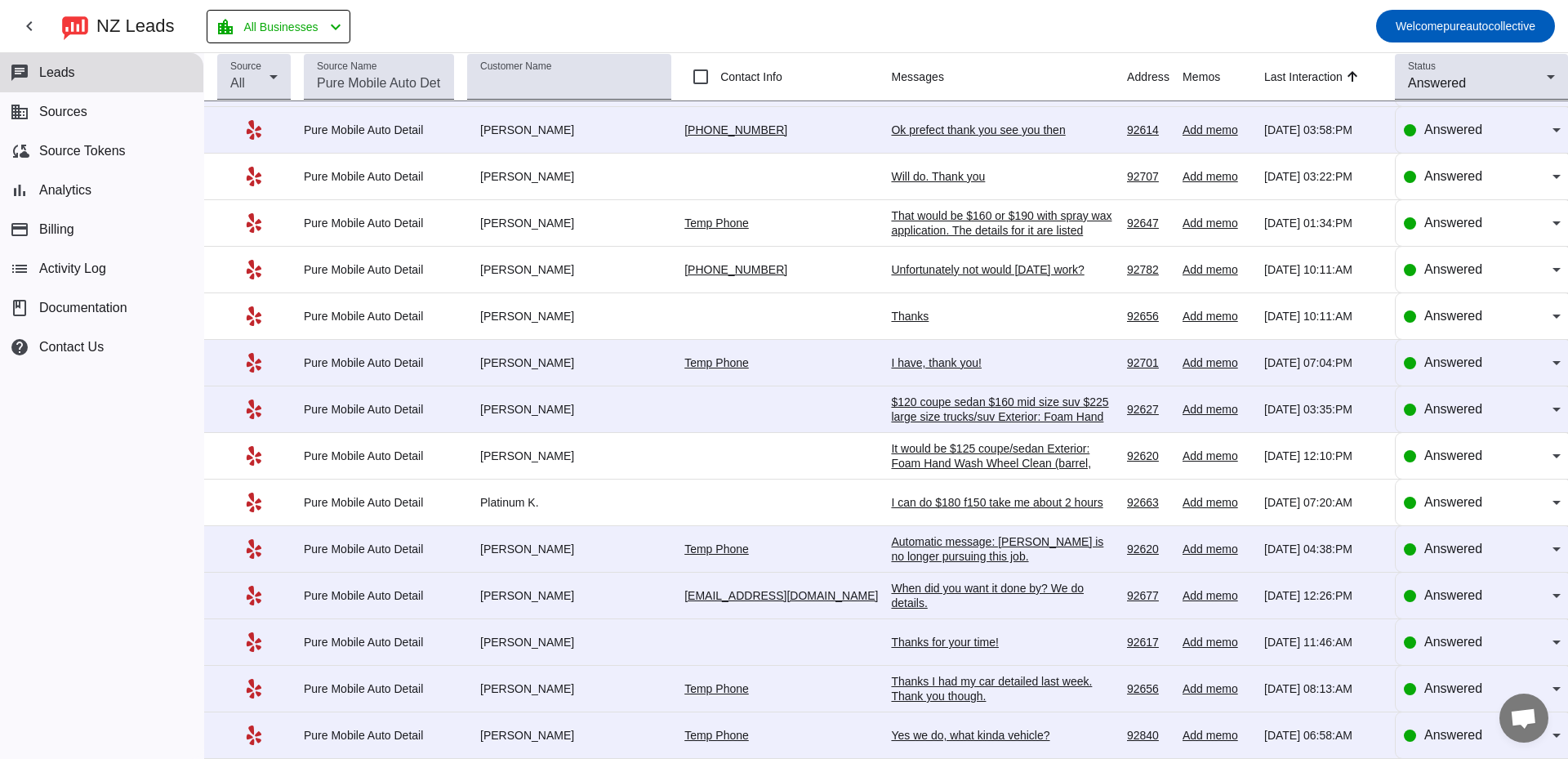
scroll to position [424, 0]
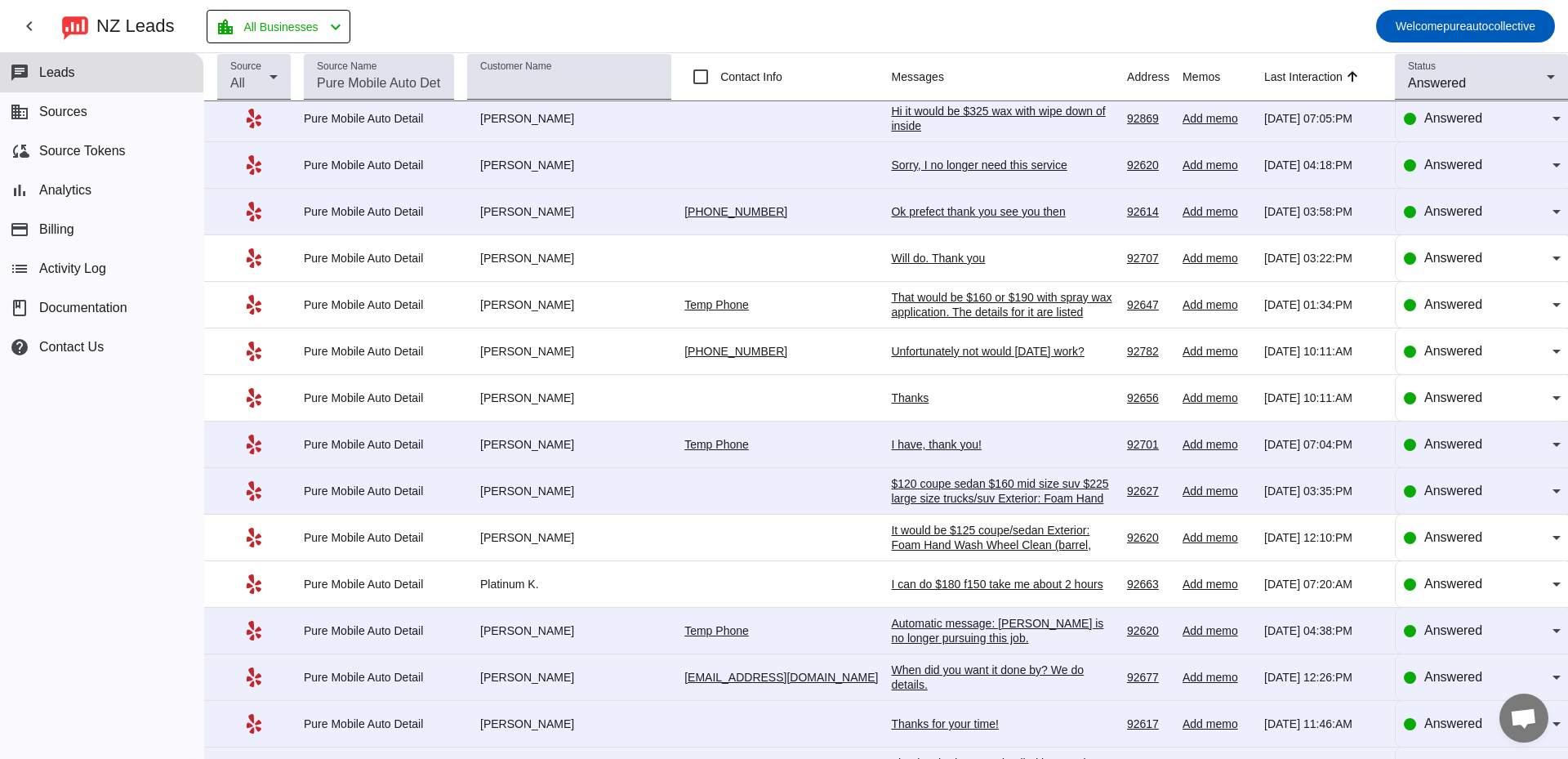
click at [891, 445] on div "I have, thank you!" at bounding box center [1002, 444] width 223 height 15
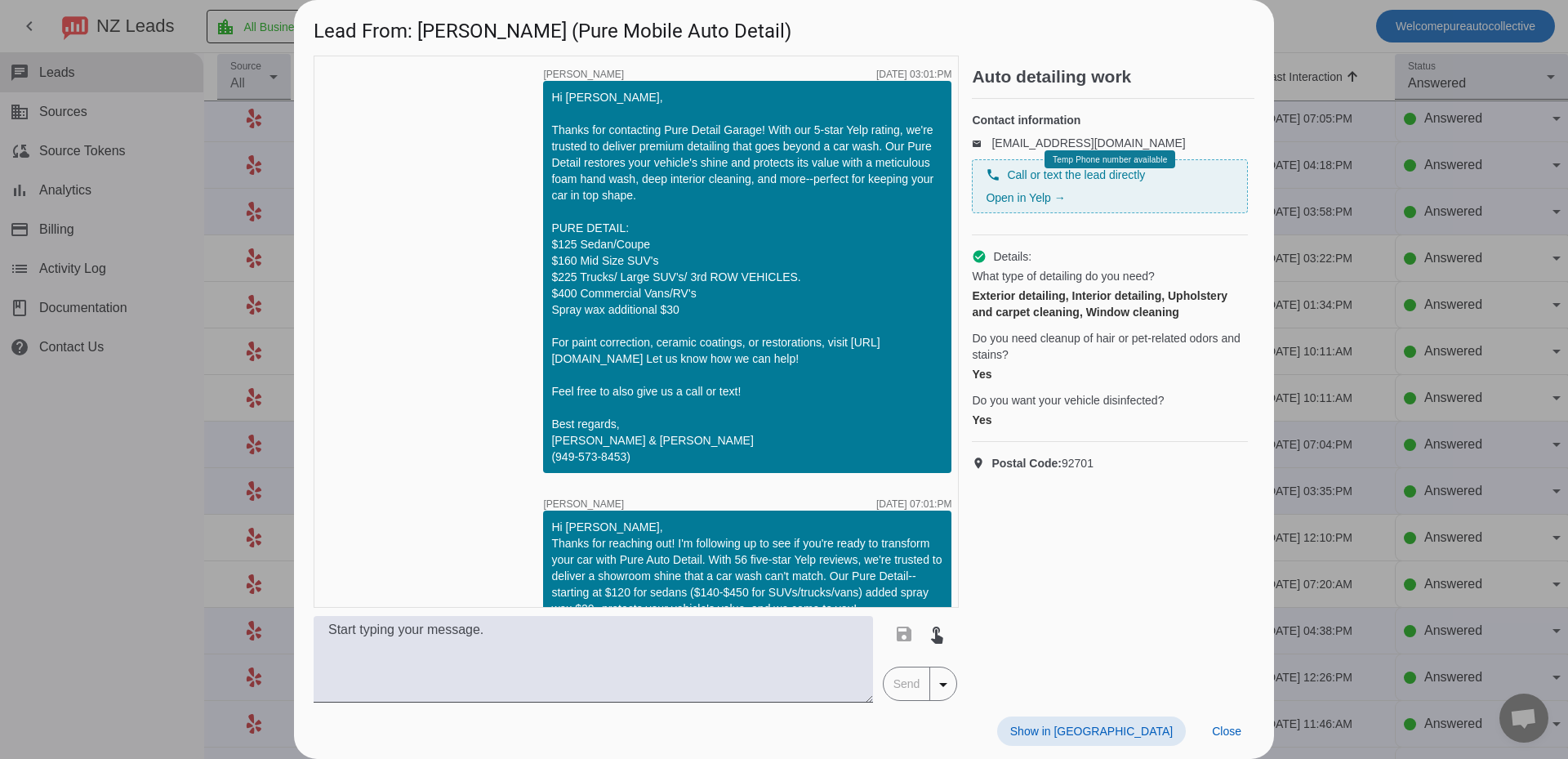
scroll to position [715, 0]
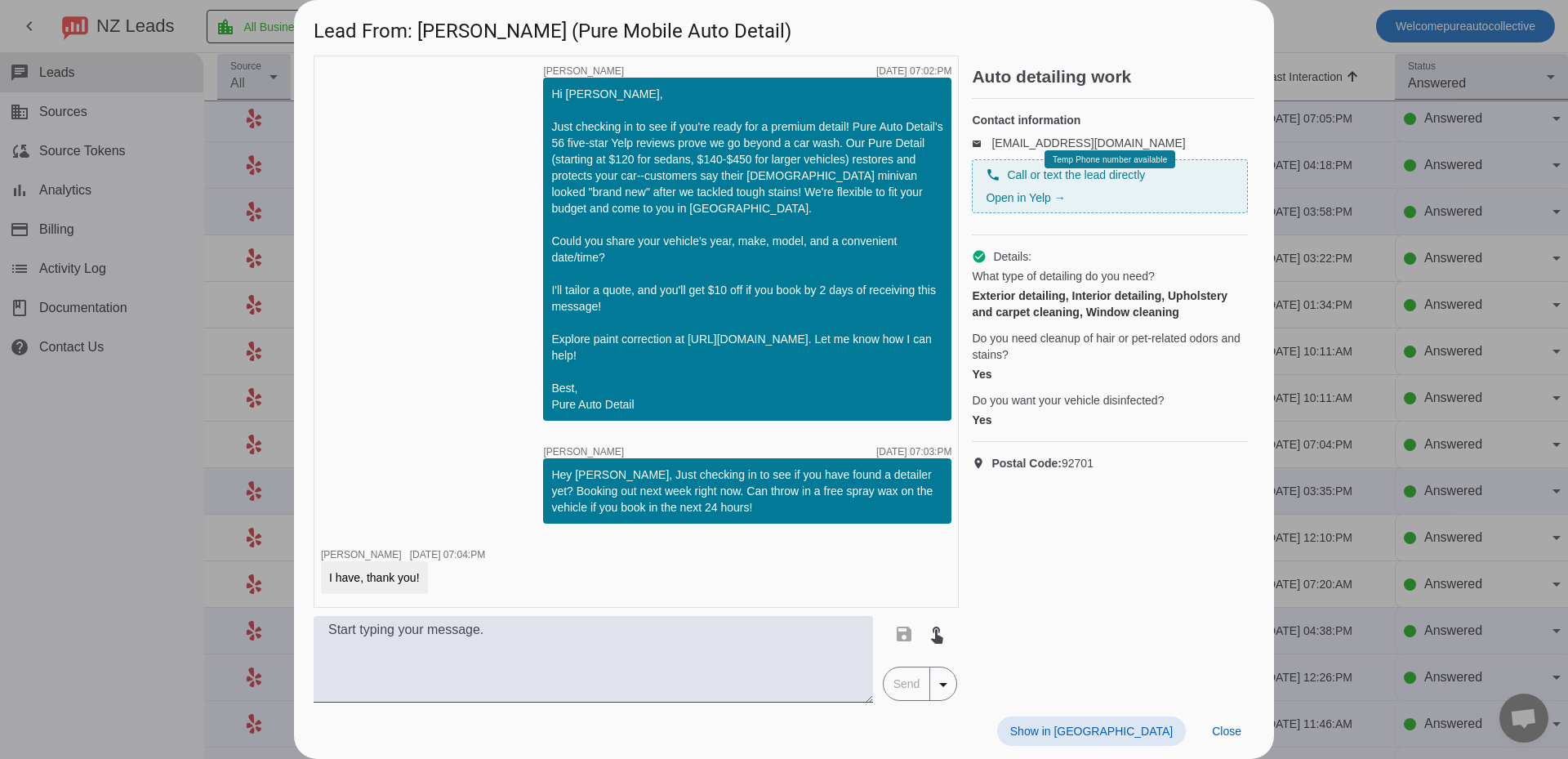
click at [213, 287] on div at bounding box center [784, 379] width 1568 height 759
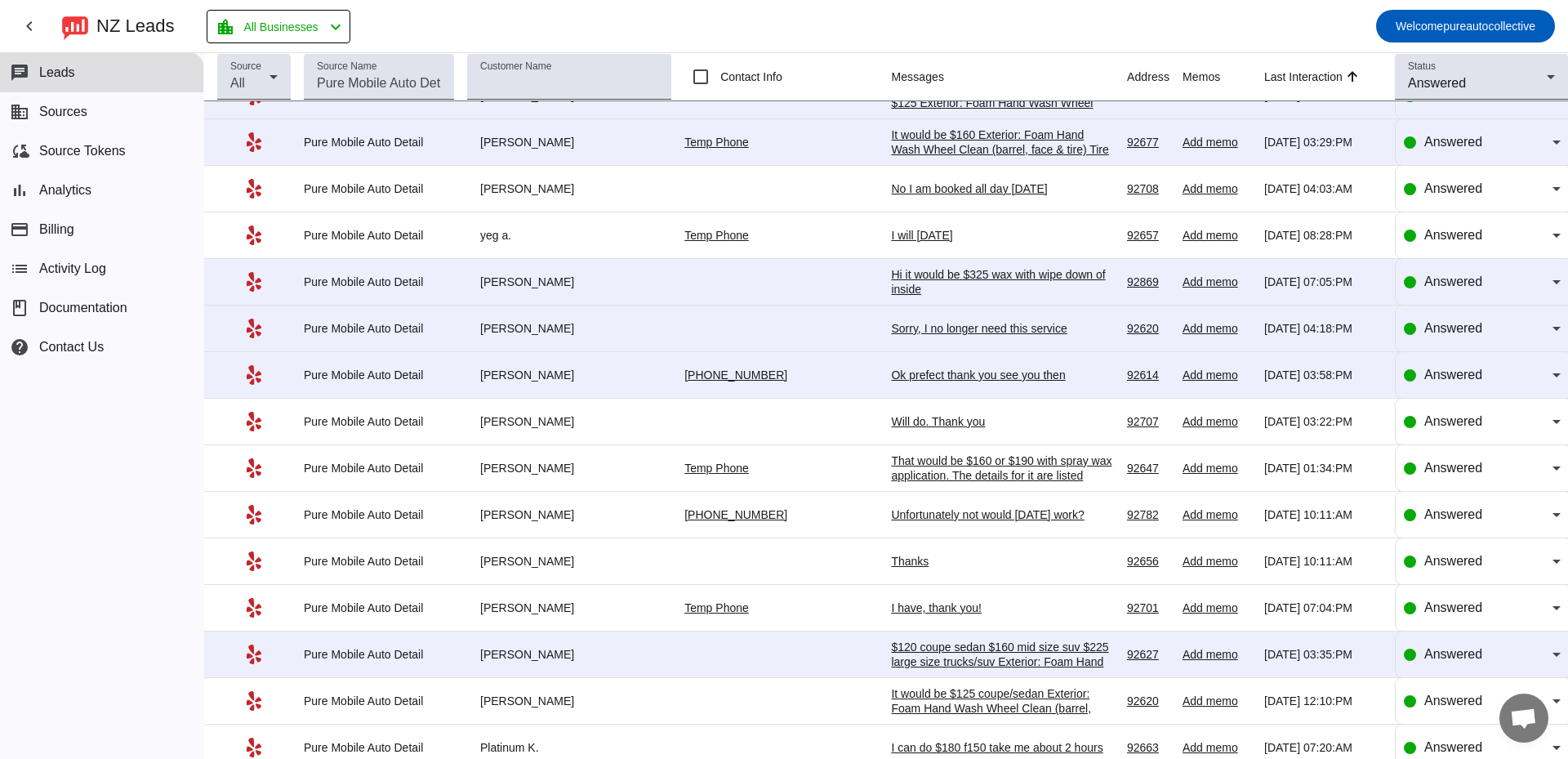
scroll to position [0, 0]
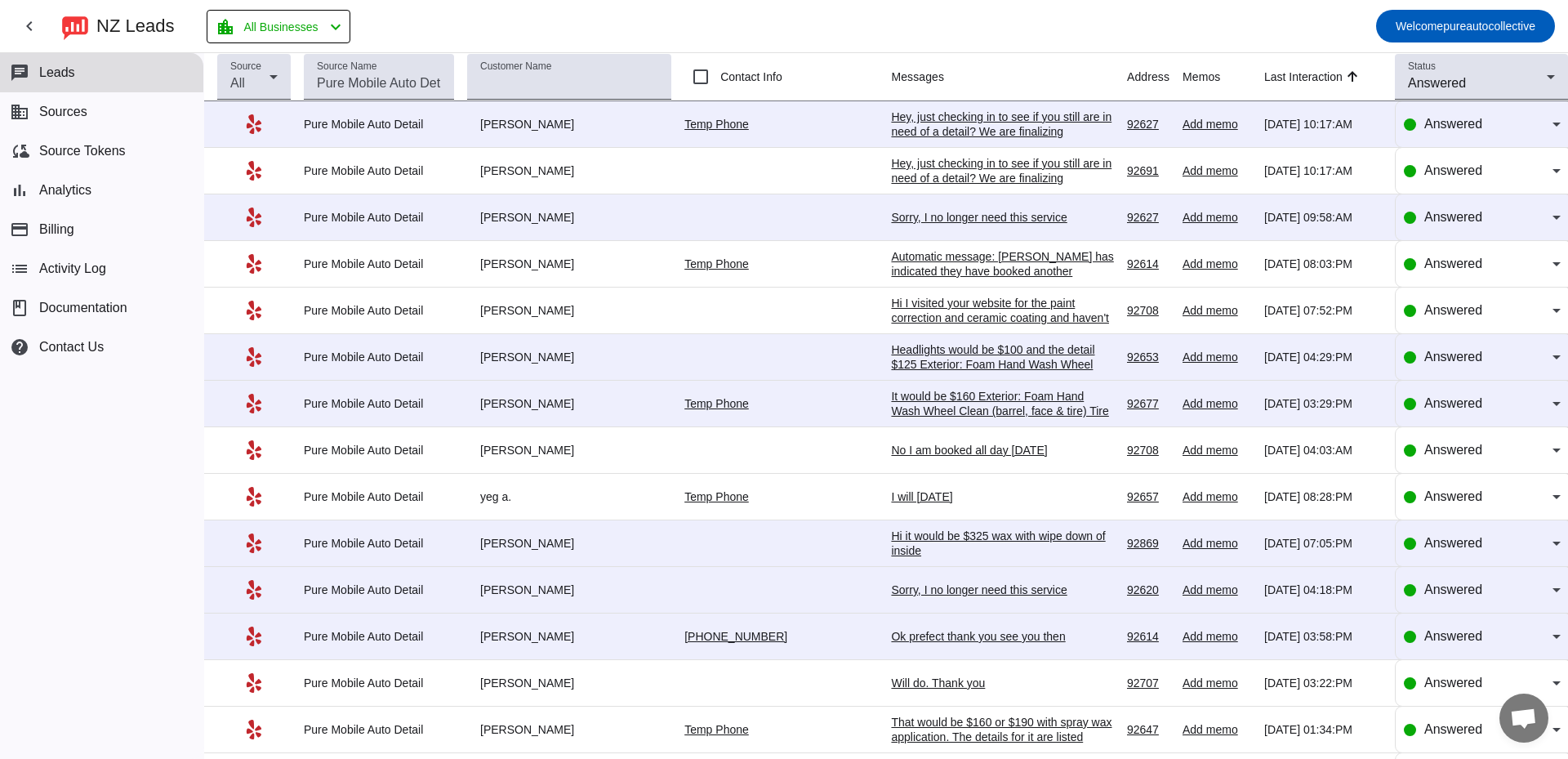
click at [131, 440] on div "chat Leads business Sources cloud_sync Source Tokens bar_chart Analytics paymen…" at bounding box center [101, 406] width 204 height 706
click at [61, 484] on div "chat Leads business Sources cloud_sync Source Tokens bar_chart Analytics paymen…" at bounding box center [101, 406] width 204 height 706
click at [134, 450] on div "chat Leads business Sources cloud_sync Source Tokens bar_chart Analytics paymen…" at bounding box center [101, 406] width 204 height 706
click at [134, 452] on div "chat Leads business Sources cloud_sync Source Tokens bar_chart Analytics paymen…" at bounding box center [101, 406] width 204 height 706
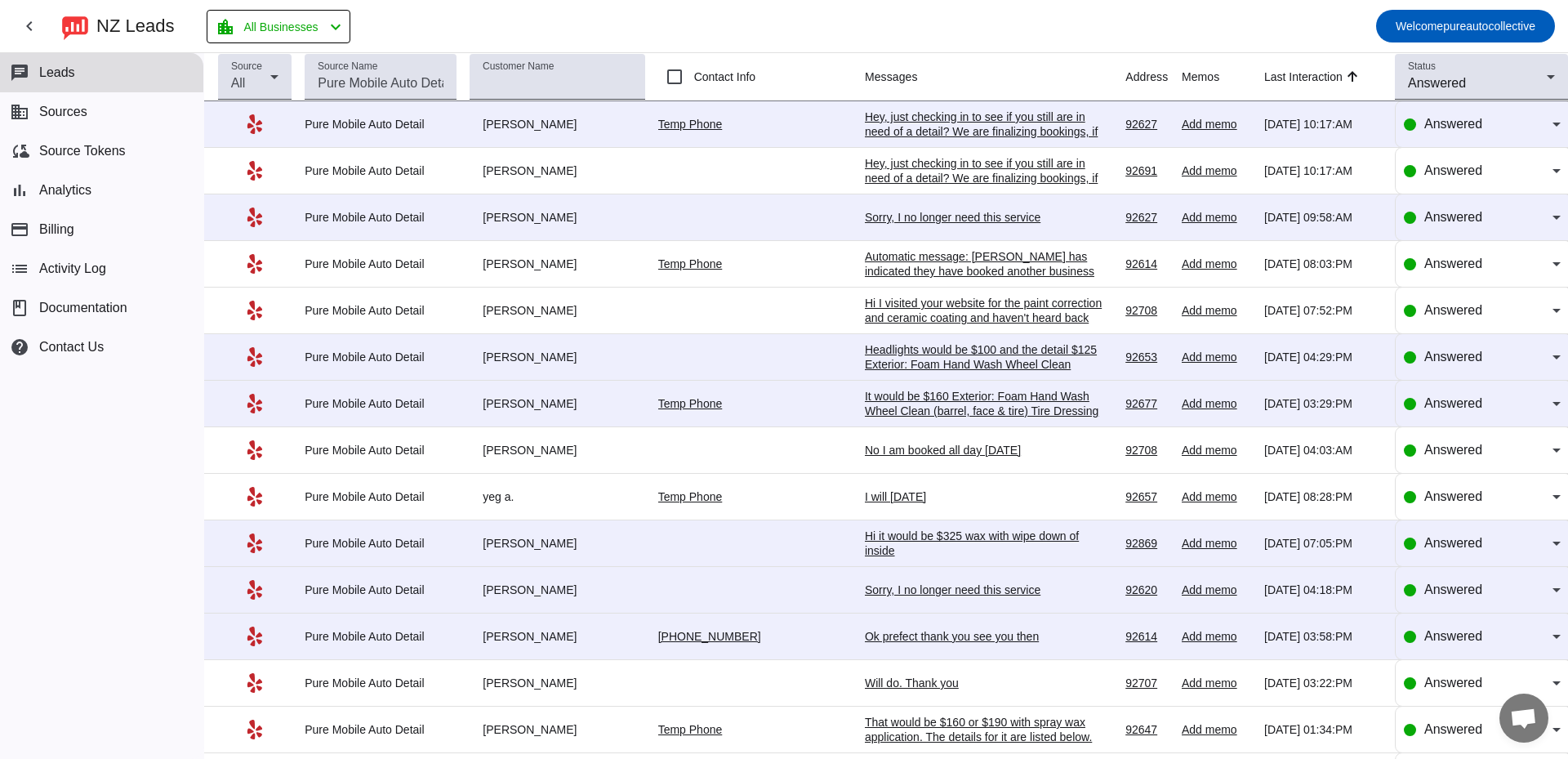
click at [137, 434] on div "chat Leads business Sources cloud_sync Source Tokens bar_chart Analytics paymen…" at bounding box center [101, 406] width 204 height 706
click at [121, 435] on div "chat Leads business Sources cloud_sync Source Tokens bar_chart Analytics paymen…" at bounding box center [101, 406] width 204 height 706
click at [59, 456] on div "chat Leads business Sources cloud_sync Source Tokens bar_chart Analytics paymen…" at bounding box center [101, 406] width 204 height 706
click at [50, 437] on div "chat Leads business Sources cloud_sync Source Tokens bar_chart Analytics paymen…" at bounding box center [101, 406] width 204 height 706
click at [76, 467] on div "chat Leads business Sources cloud_sync Source Tokens bar_chart Analytics paymen…" at bounding box center [101, 406] width 204 height 706
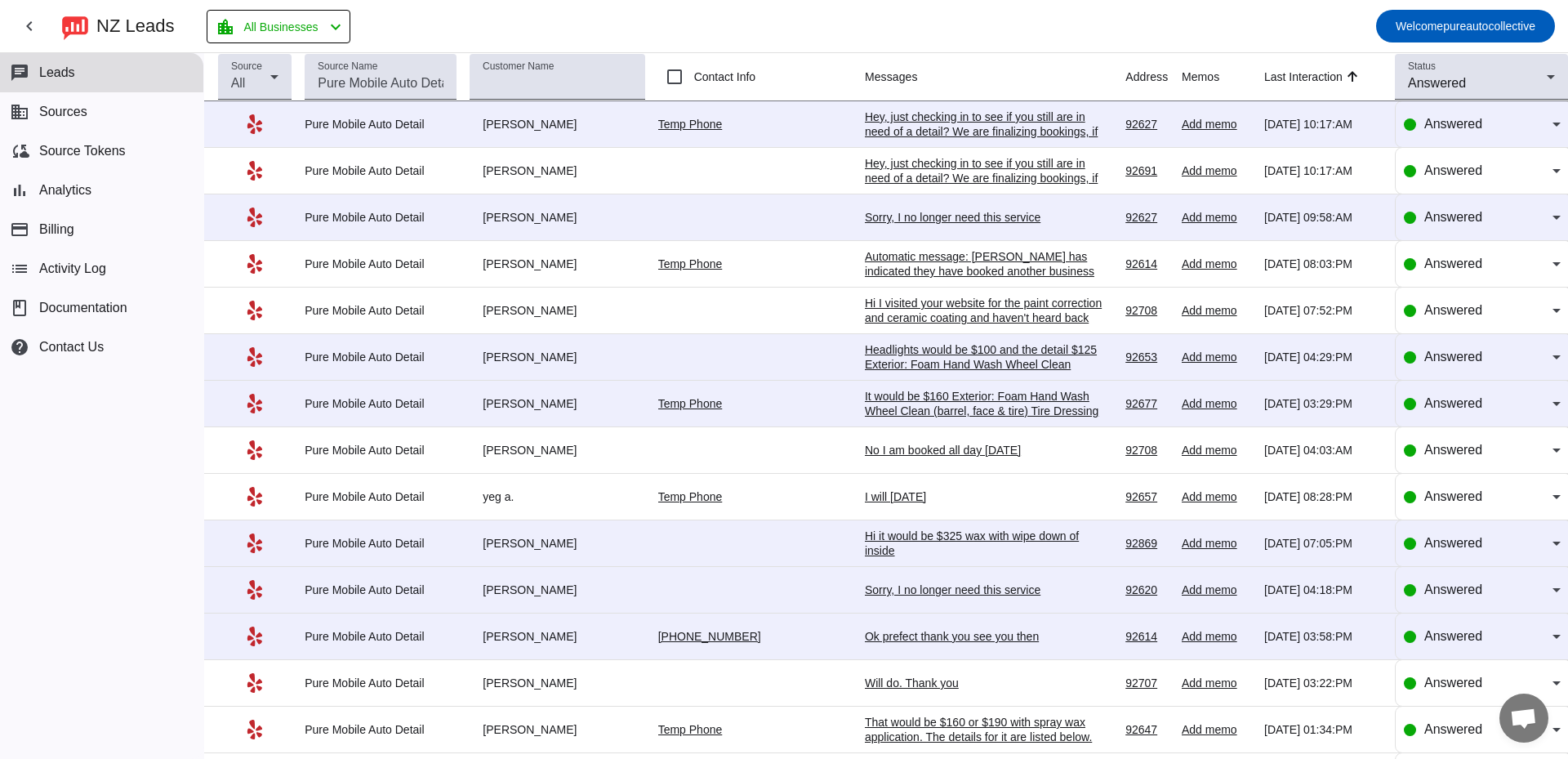
click at [109, 534] on div "chat Leads business Sources cloud_sync Source Tokens bar_chart Analytics paymen…" at bounding box center [101, 406] width 204 height 706
click at [166, 472] on div "chat Leads business Sources cloud_sync Source Tokens bar_chart Analytics paymen…" at bounding box center [101, 406] width 204 height 706
